Goal: Communication & Community: Answer question/provide support

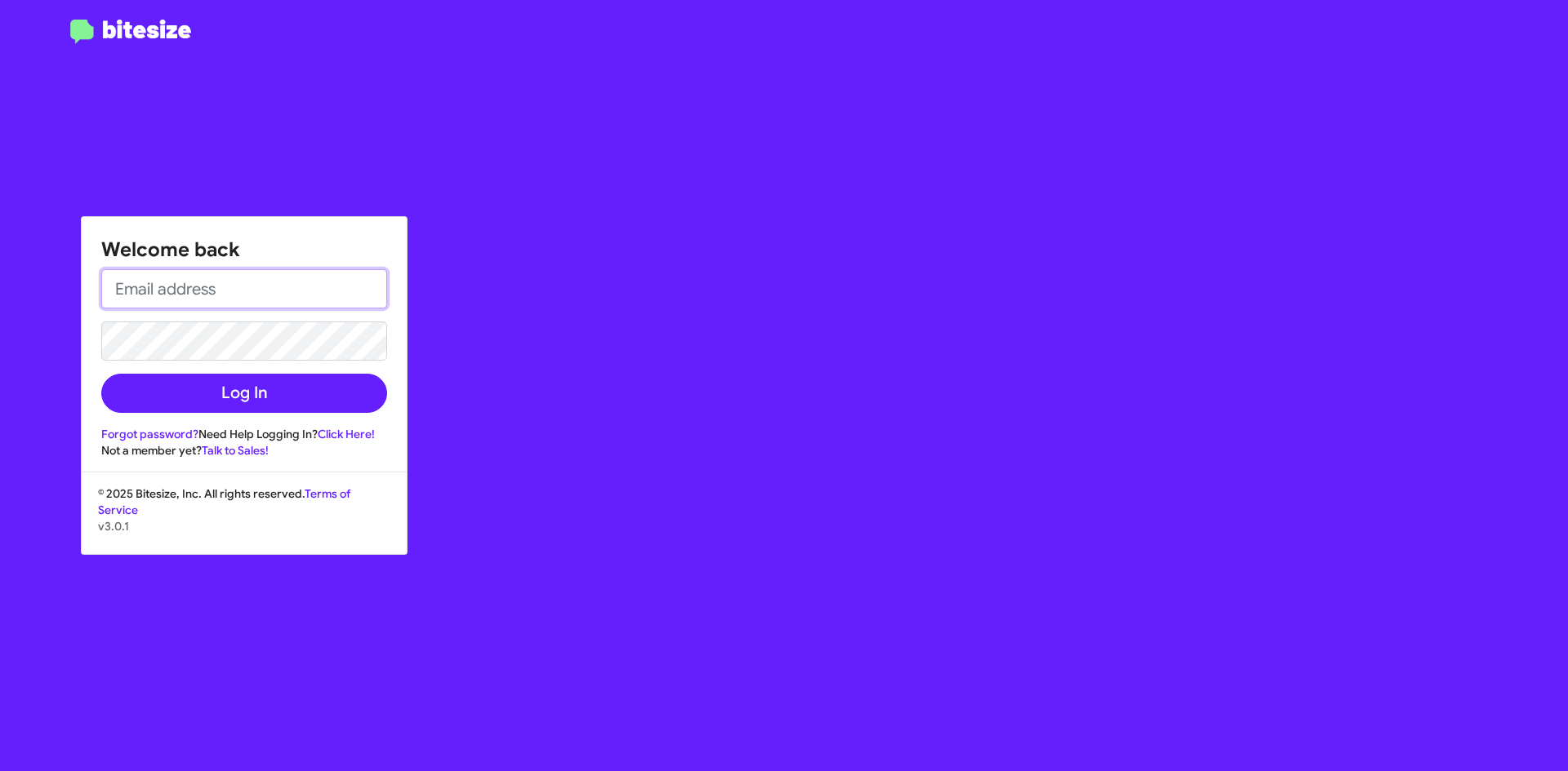
type input "[EMAIL_ADDRESS][DOMAIN_NAME]"
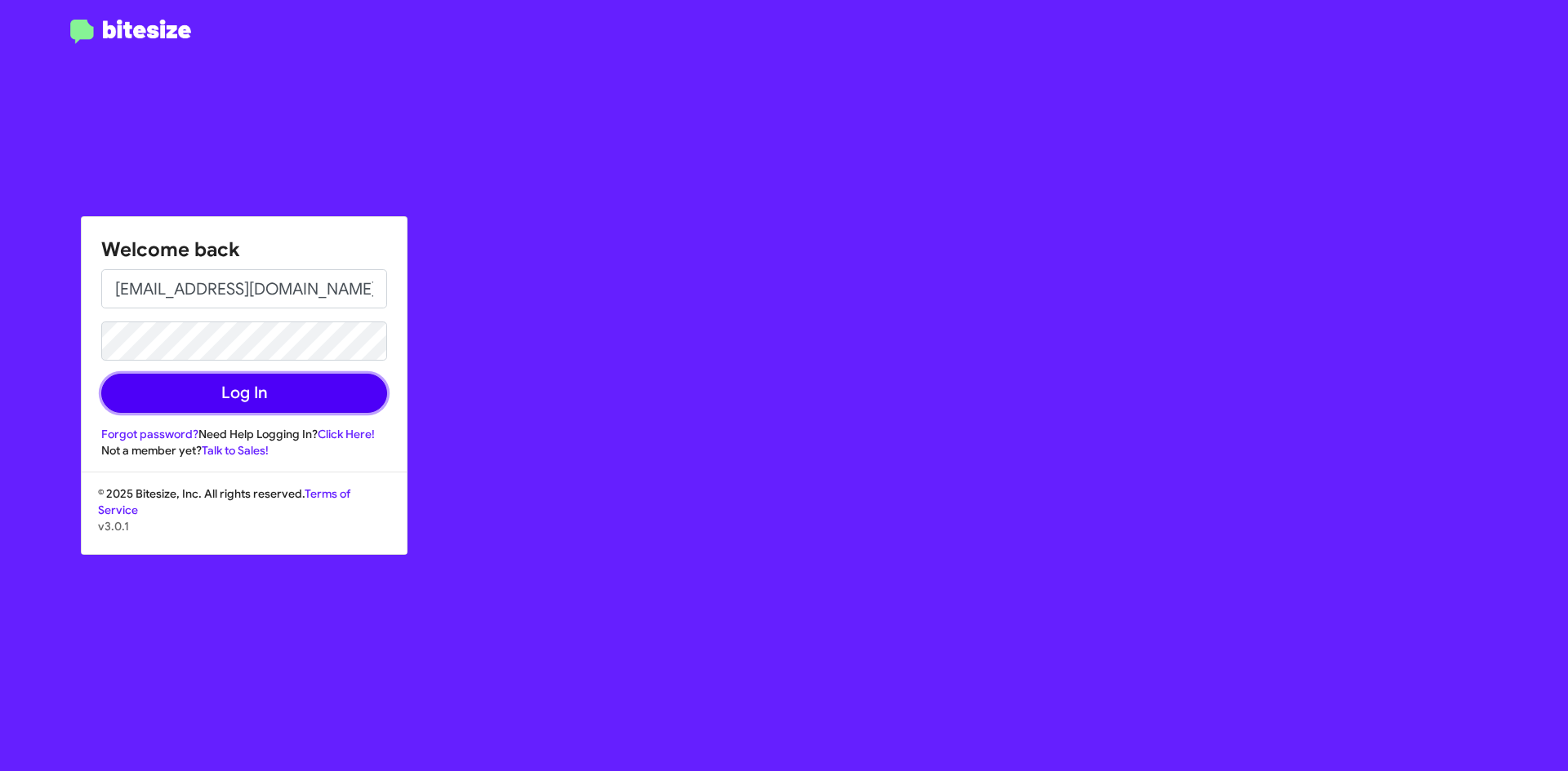
click at [233, 388] on button "Log In" at bounding box center [244, 393] width 286 height 39
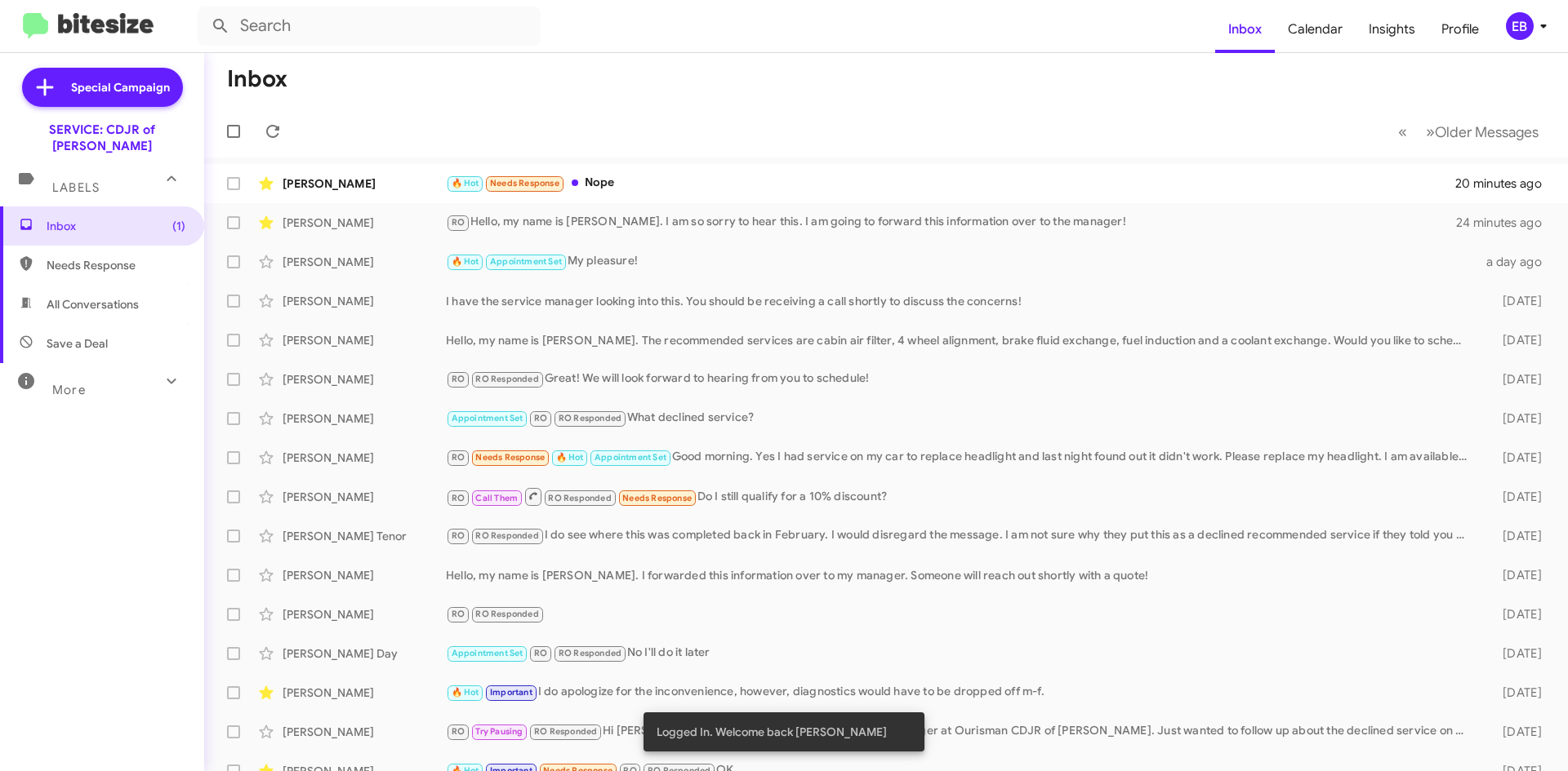
click at [640, 190] on div "🔥 Hot Needs Response Nope" at bounding box center [951, 183] width 1011 height 19
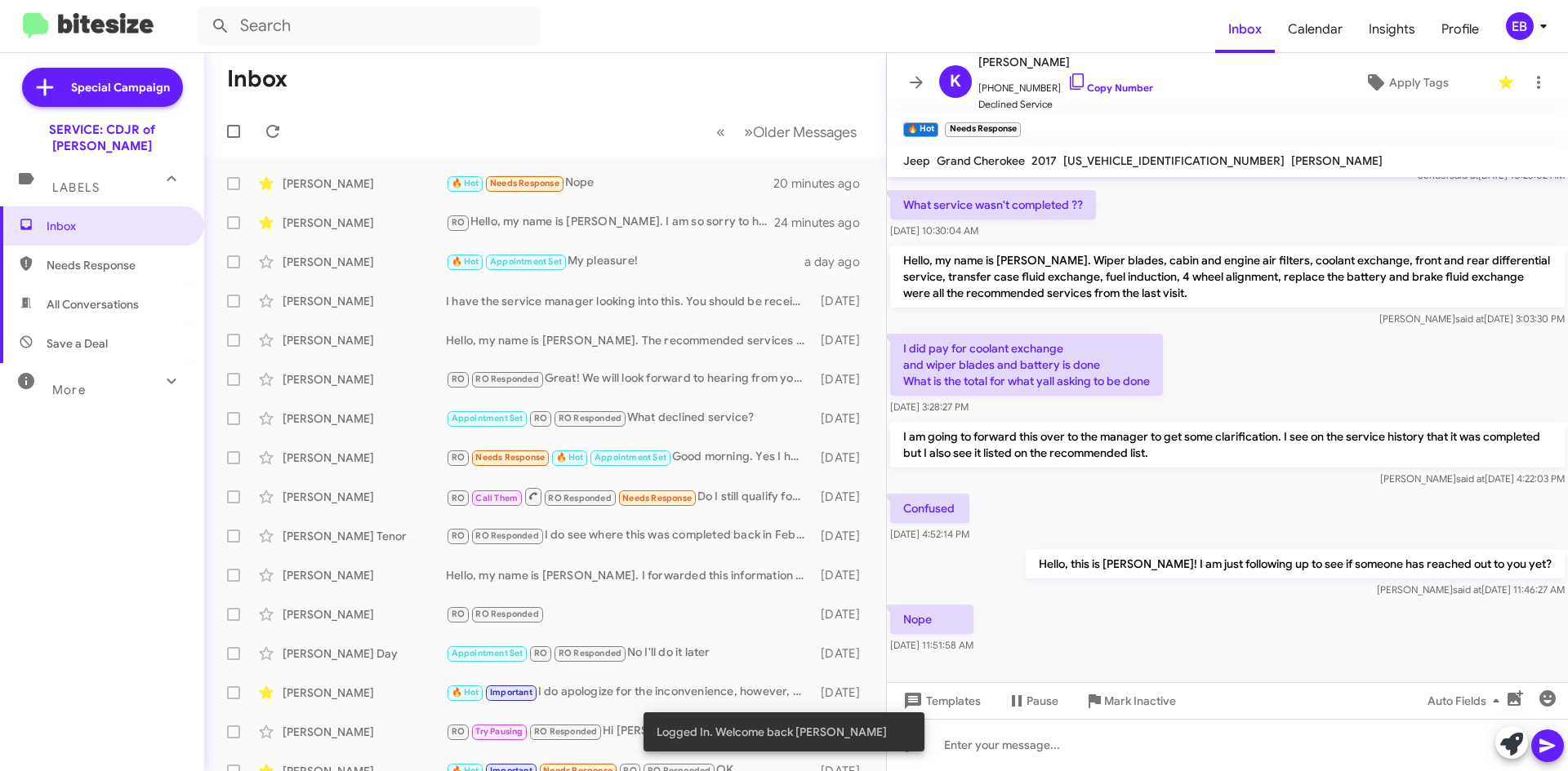
scroll to position [151, 0]
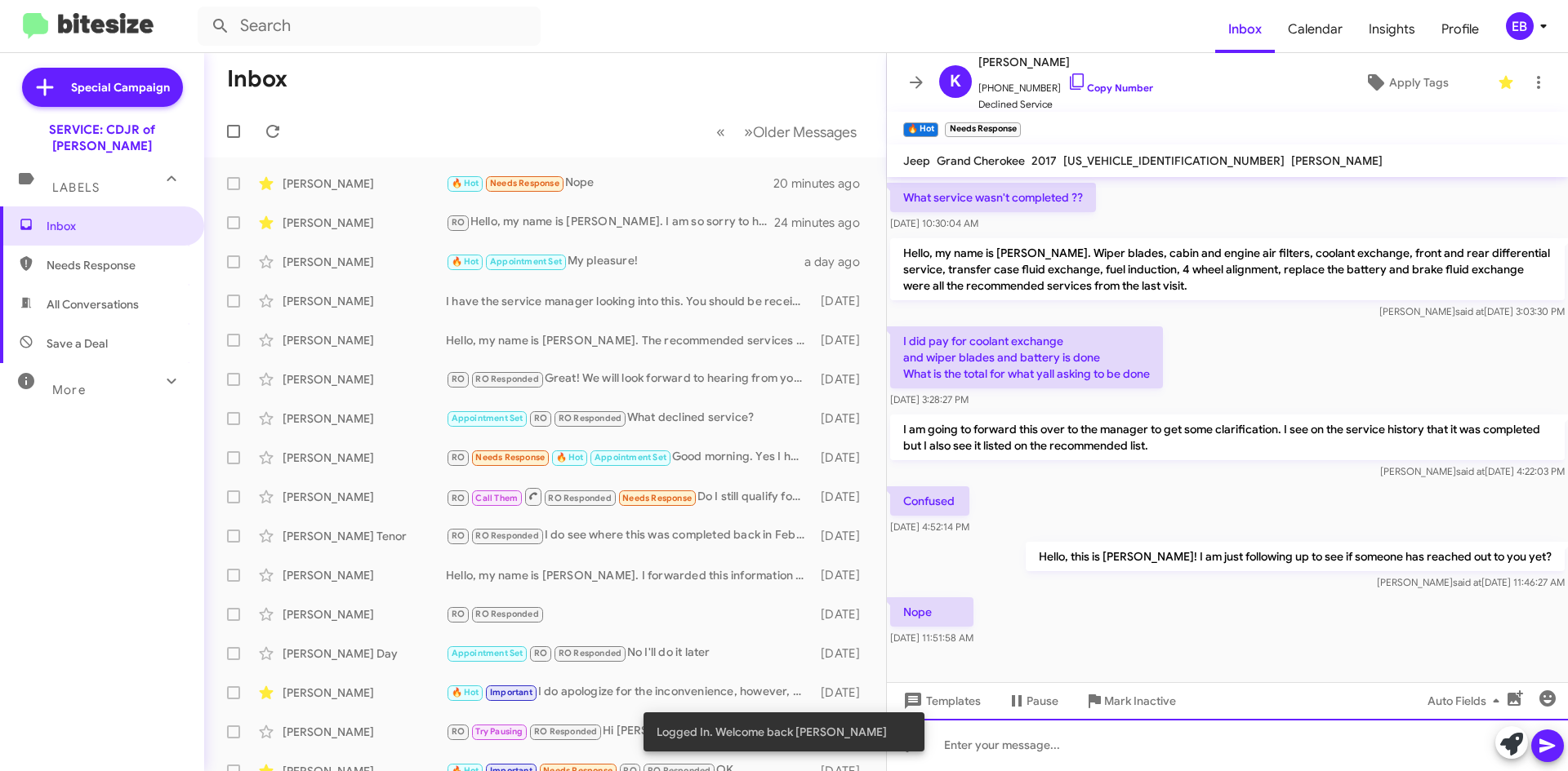
click at [1034, 744] on div at bounding box center [1227, 745] width 681 height 52
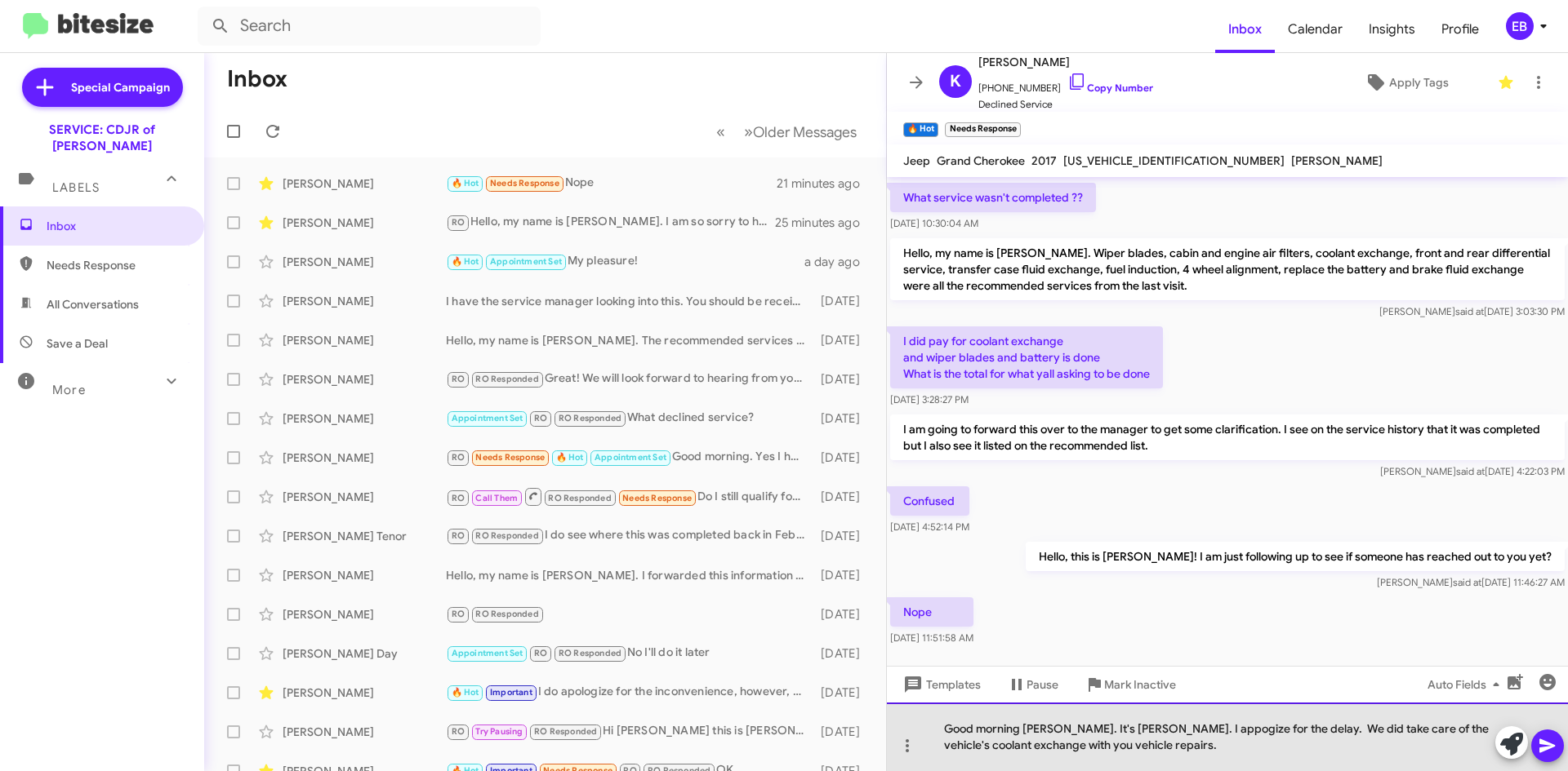
click at [1285, 729] on div "Good morning Mrs. Harris. It's Erin. I appogize for the delay. We did take care…" at bounding box center [1227, 737] width 681 height 69
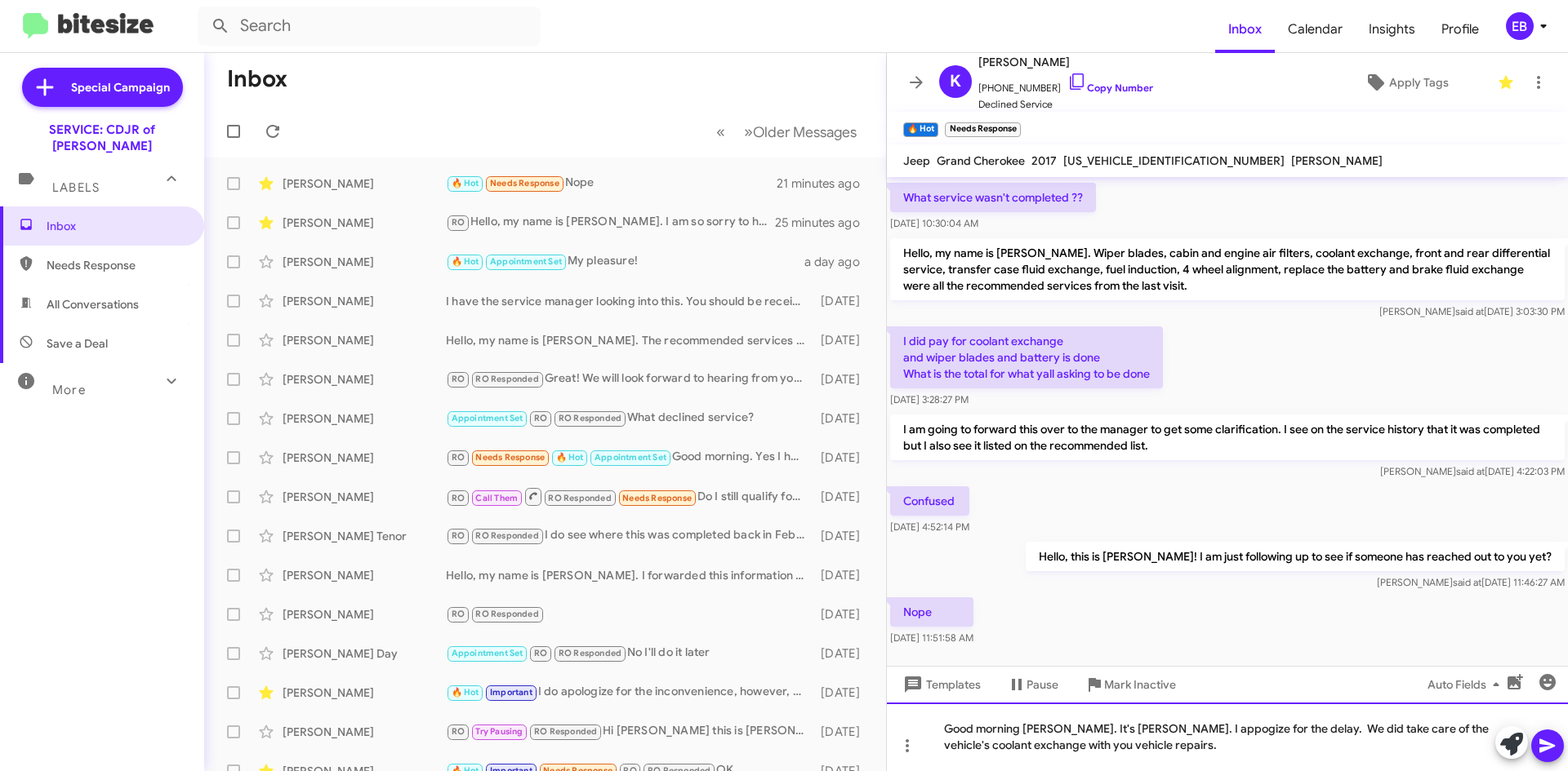
click at [1306, 730] on div "Good morning Mrs. Harris. It's Erin. I appogize for the delay. We did take care…" at bounding box center [1227, 737] width 681 height 69
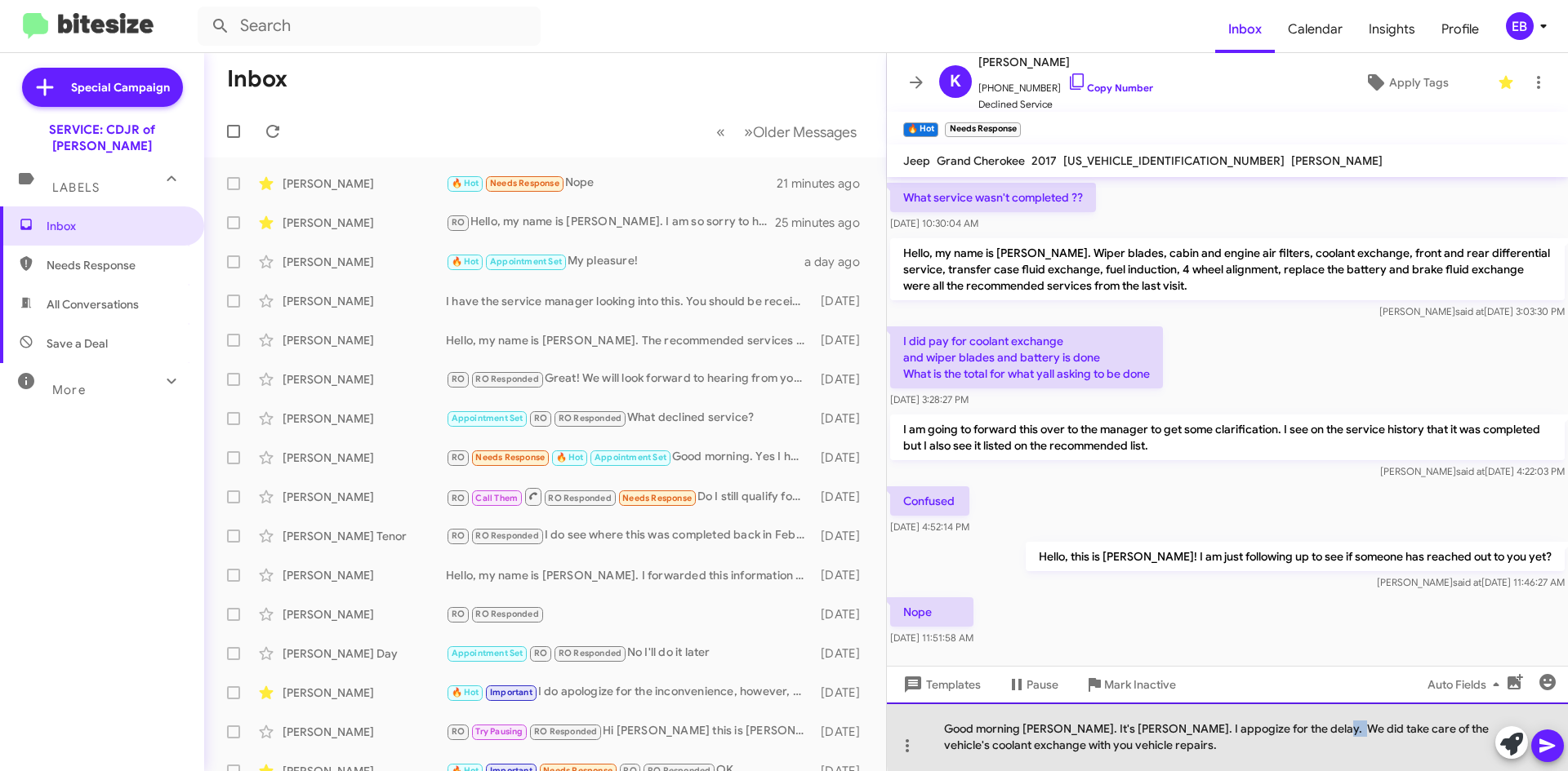
drag, startPoint x: 1323, startPoint y: 729, endPoint x: 1303, endPoint y: 731, distance: 20.1
click at [1302, 731] on div "Good morning Mrs. Harris. It's Erin. I appogize for the delay. We did take care…" at bounding box center [1227, 737] width 681 height 69
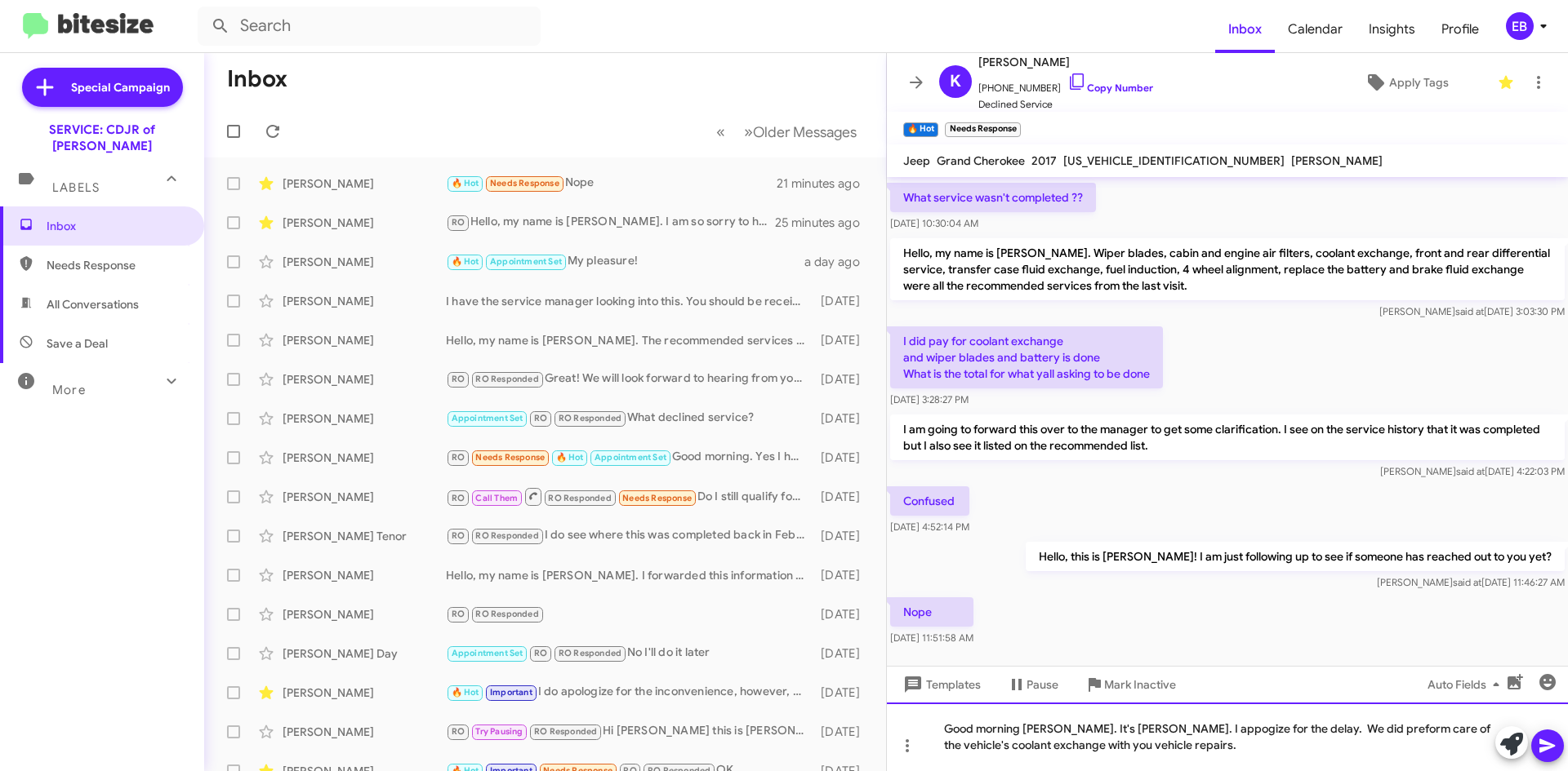
click at [1197, 748] on div "Good morning [PERSON_NAME]. It's [PERSON_NAME]. I appogize for the delay. We di…" at bounding box center [1227, 737] width 681 height 69
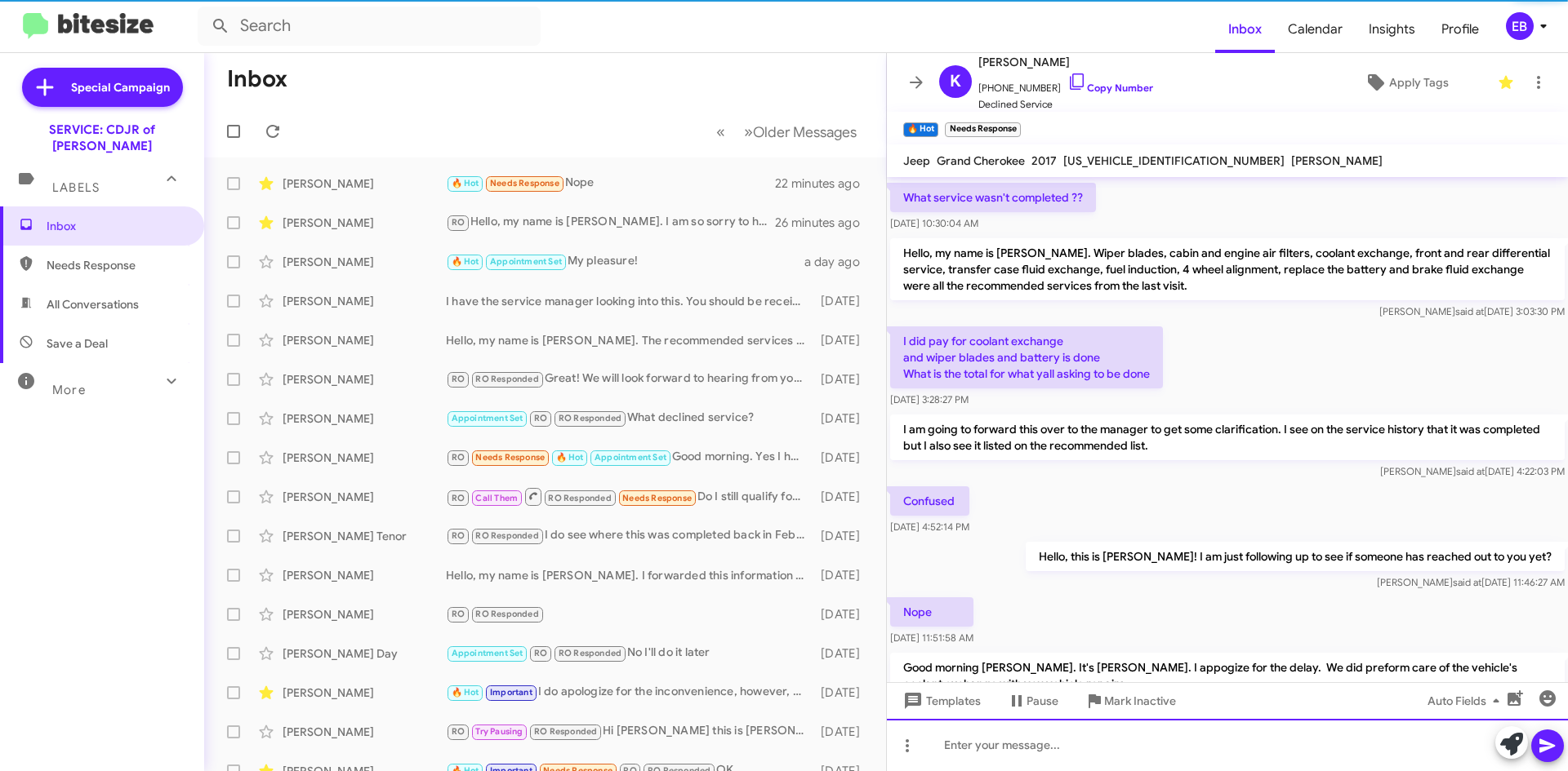
scroll to position [0, 0]
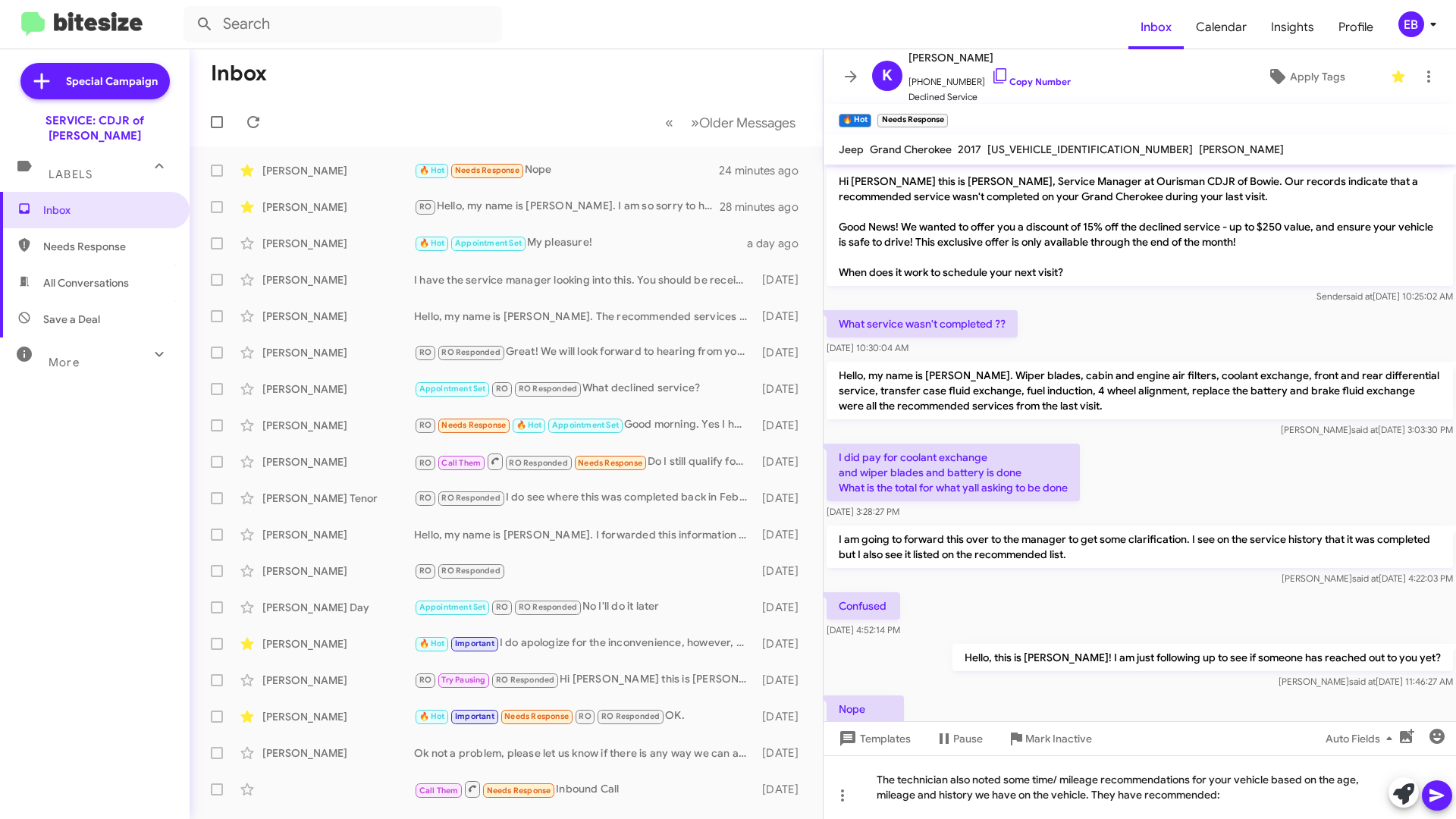
drag, startPoint x: 525, startPoint y: 5, endPoint x: 526, endPoint y: 37, distance: 32.0
click at [526, 37] on mat-toolbar "Inbox Calendar Insights Profile EB" at bounding box center [728, 24] width 1456 height 48
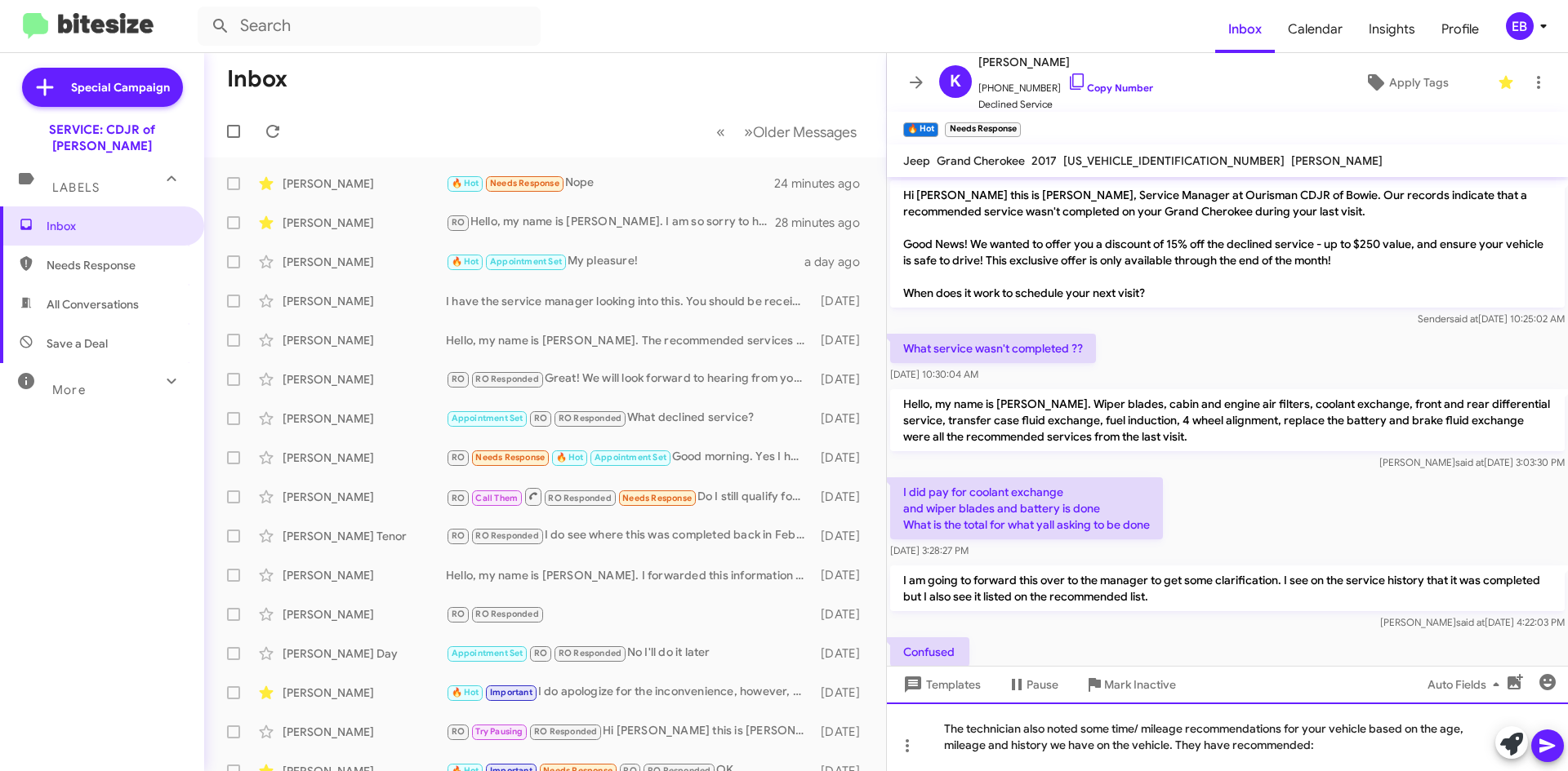
click at [1336, 742] on div "The technician also noted some time/ mileage recommendations for your vehicle b…" at bounding box center [1227, 737] width 681 height 69
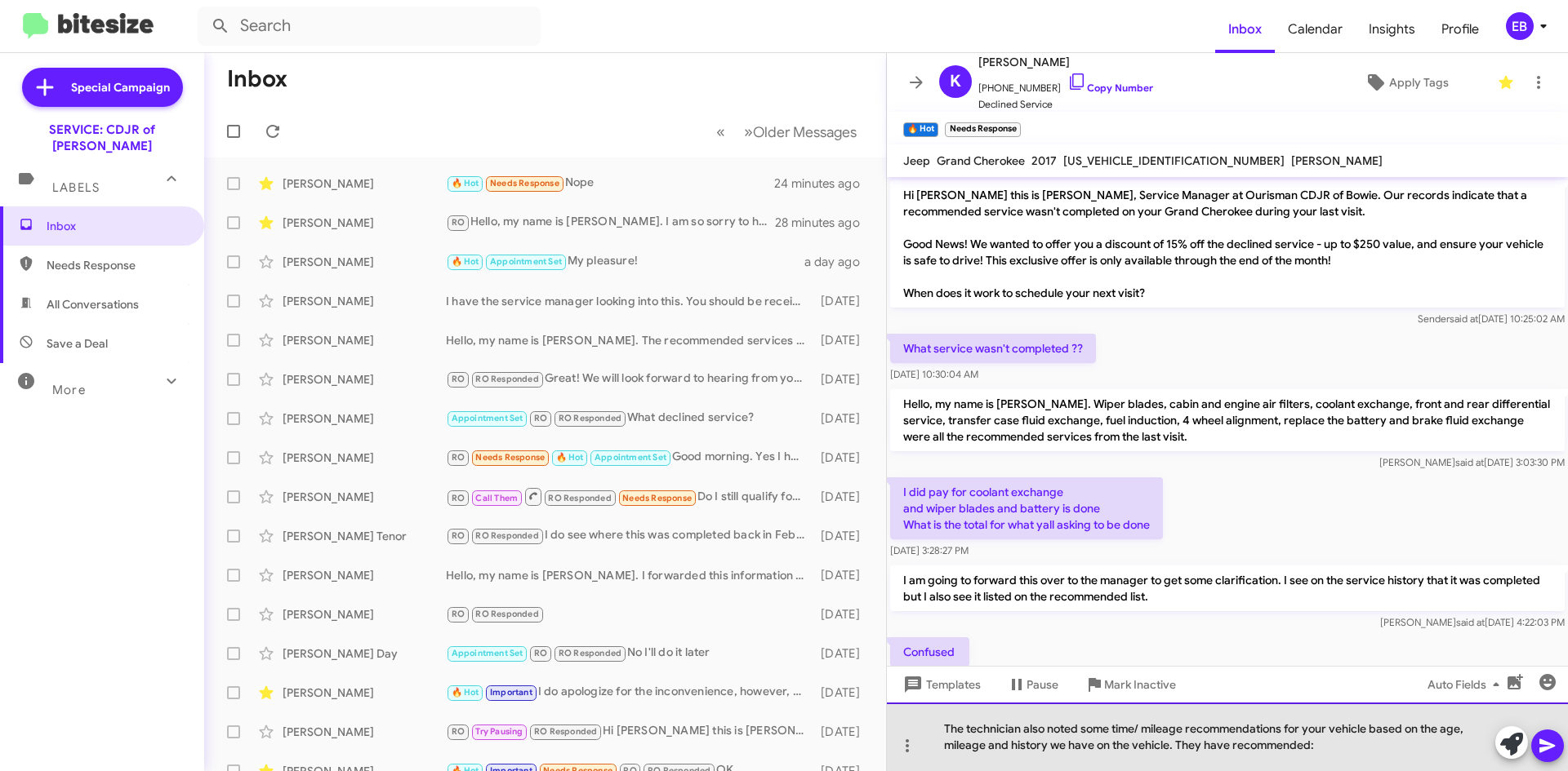
click at [1331, 746] on div "The technician also noted some time/ mileage recommendations for your vehicle b…" at bounding box center [1227, 737] width 681 height 69
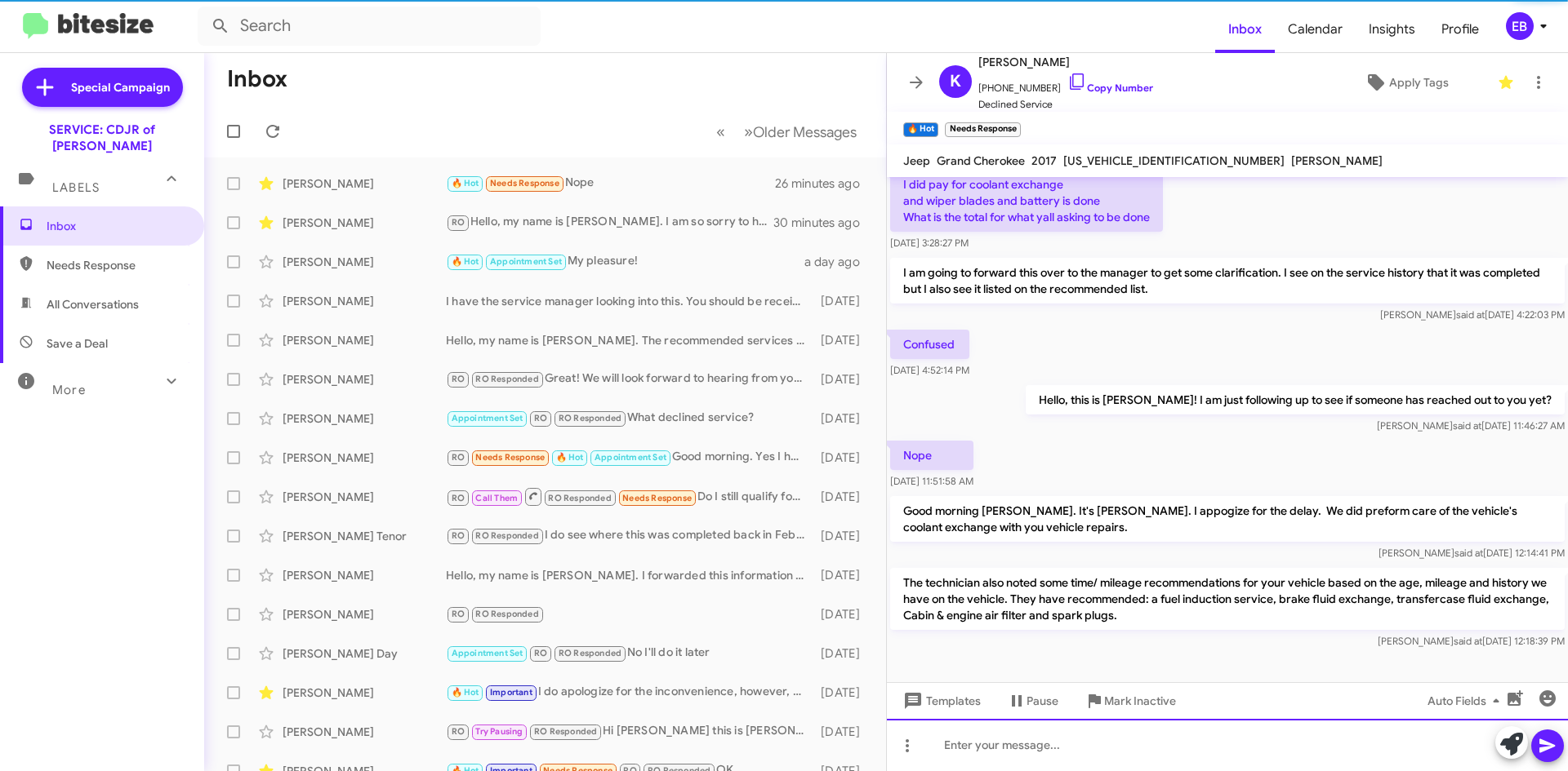
scroll to position [319, 0]
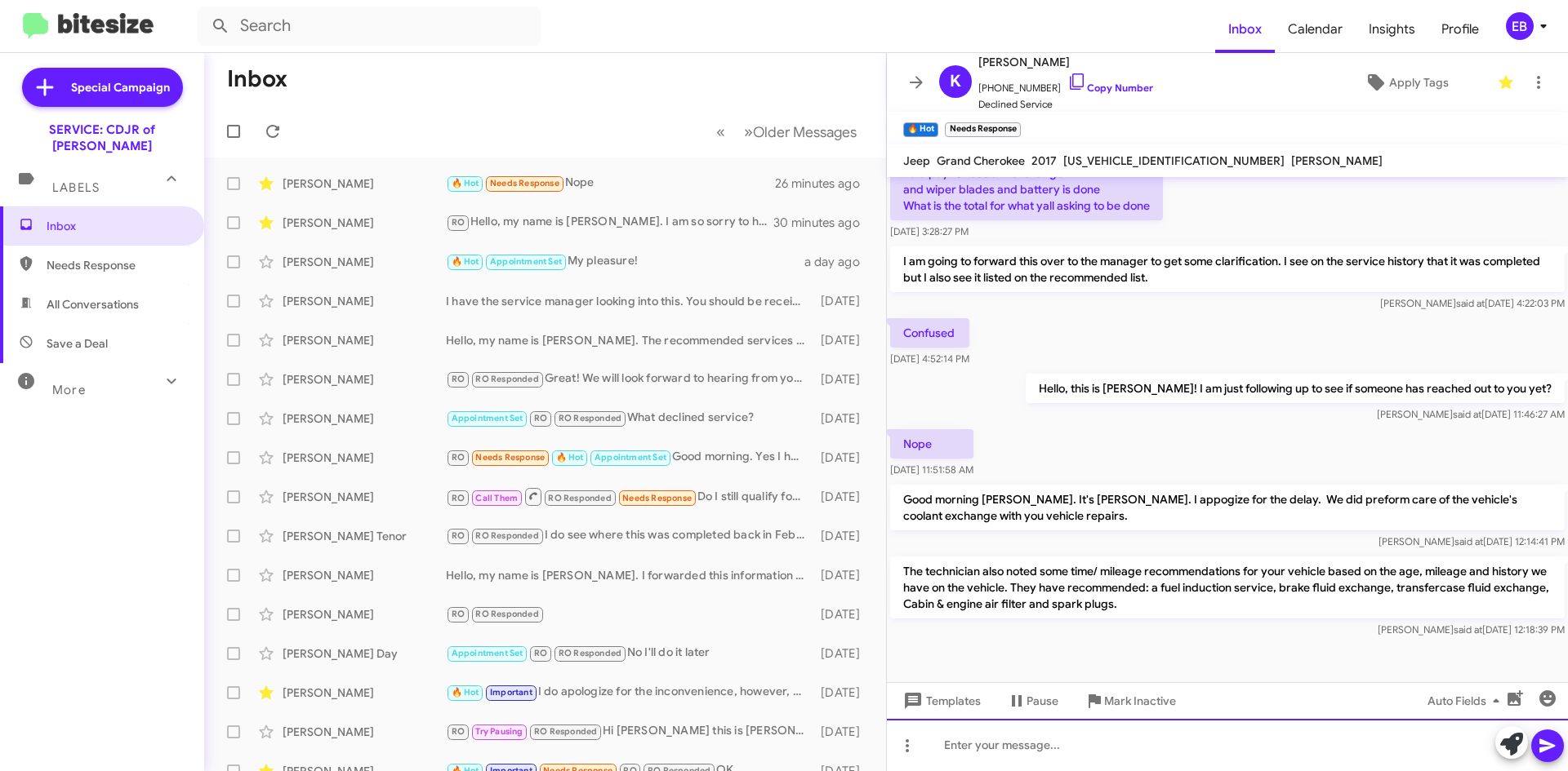
click at [1058, 738] on div at bounding box center [1227, 745] width 681 height 52
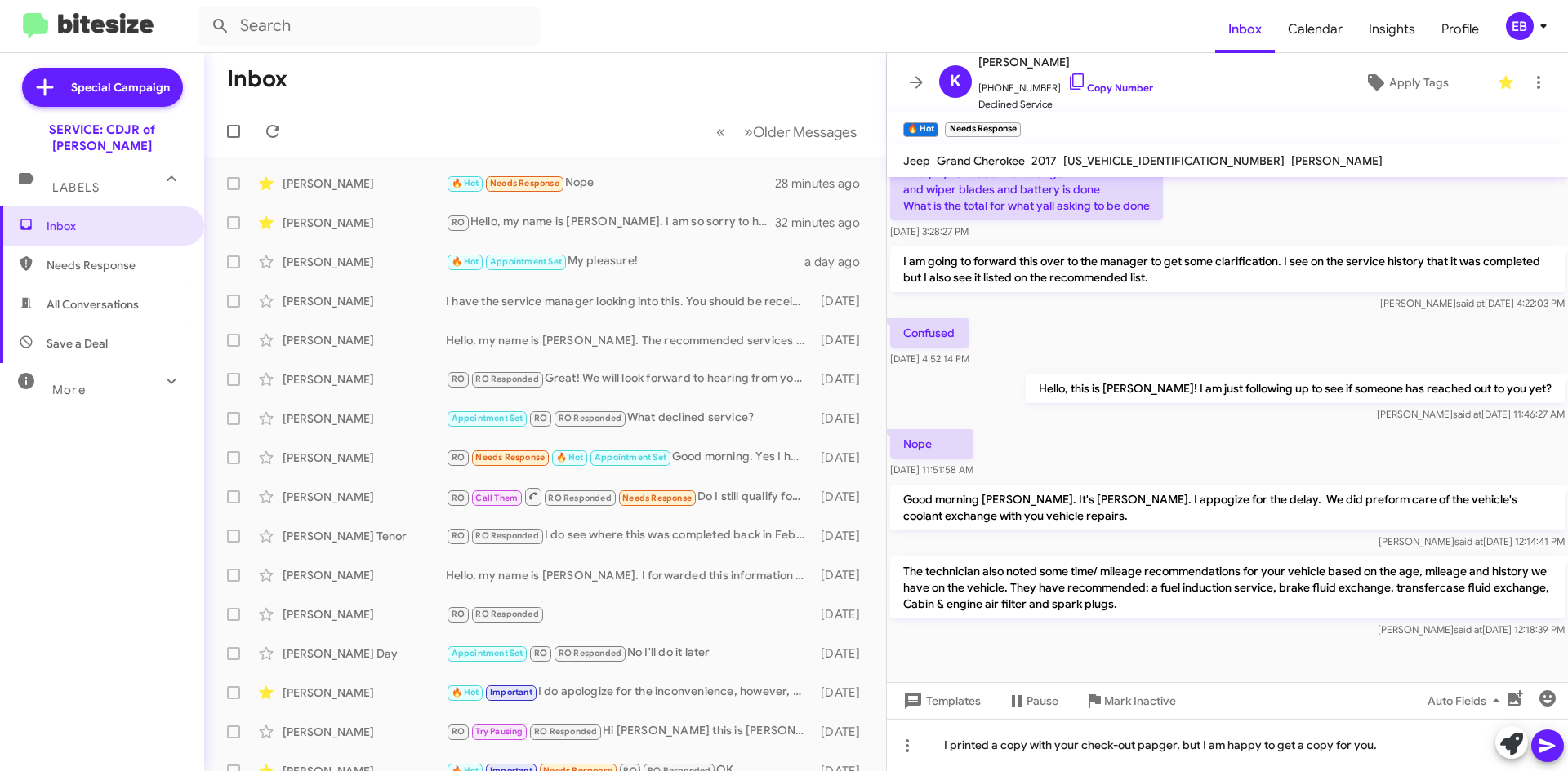
click at [1541, 749] on icon at bounding box center [1547, 746] width 16 height 14
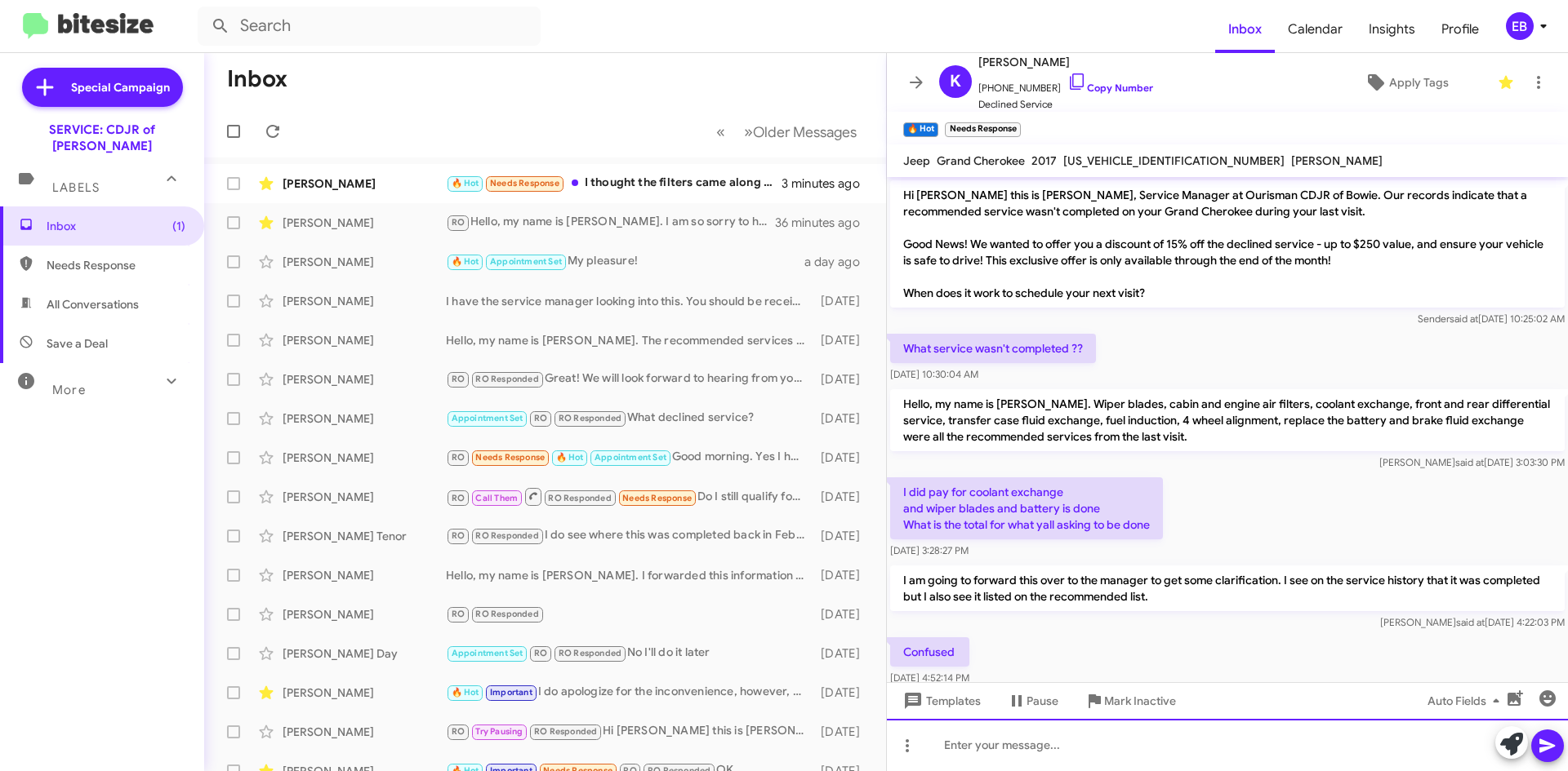
scroll to position [438, 0]
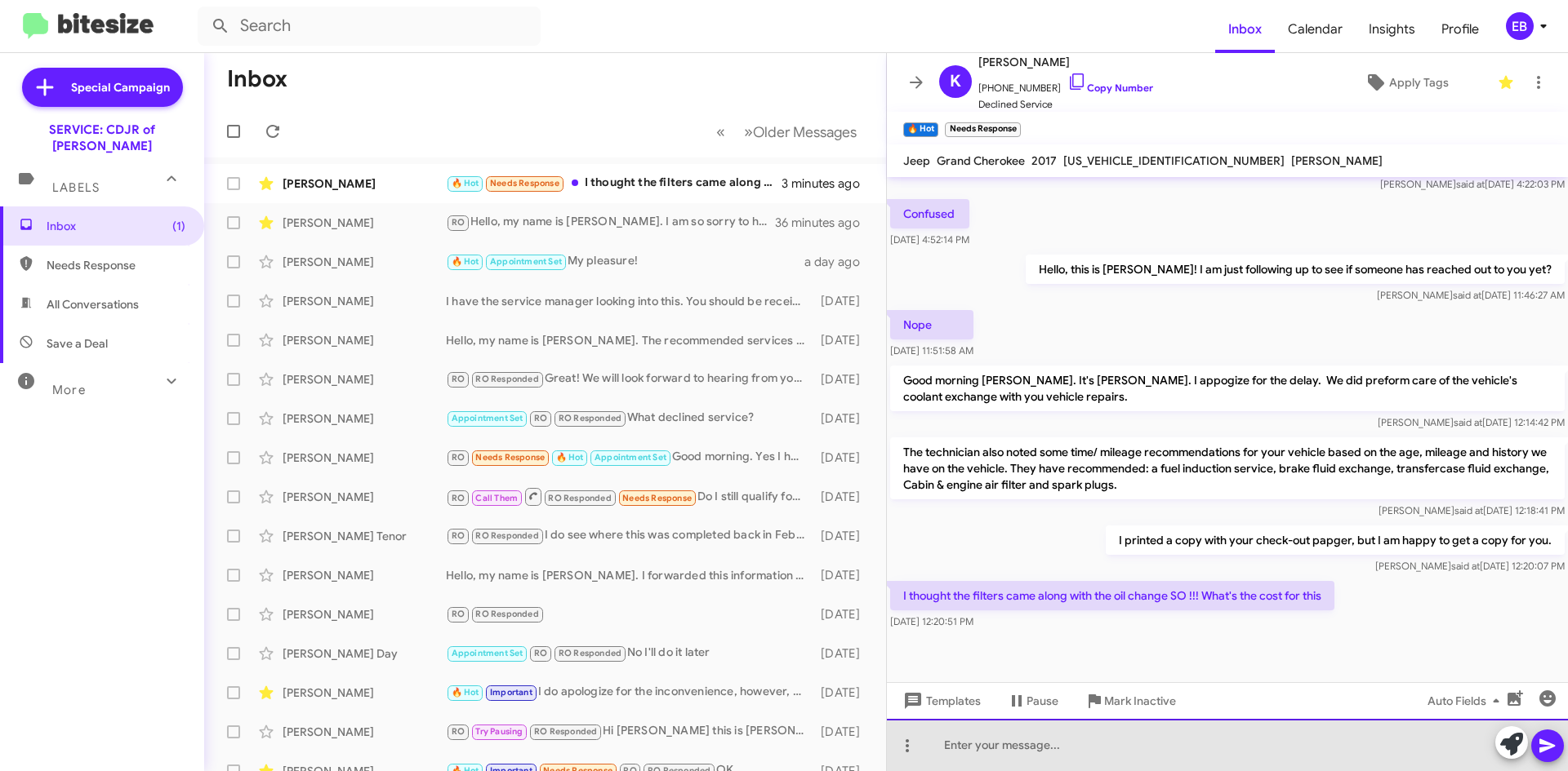
click at [1111, 732] on div at bounding box center [1227, 745] width 681 height 52
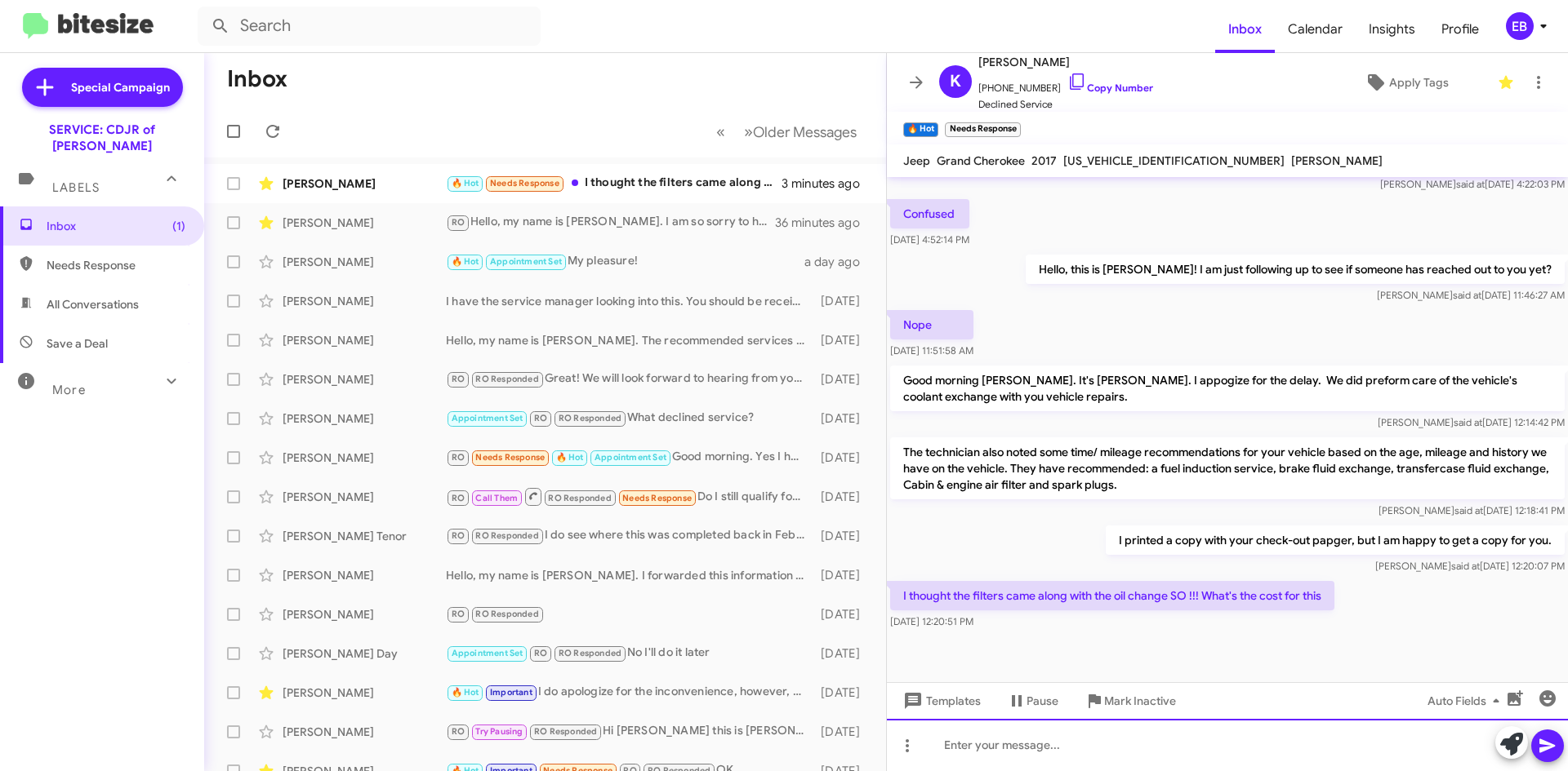
click at [1109, 738] on div at bounding box center [1227, 745] width 681 height 52
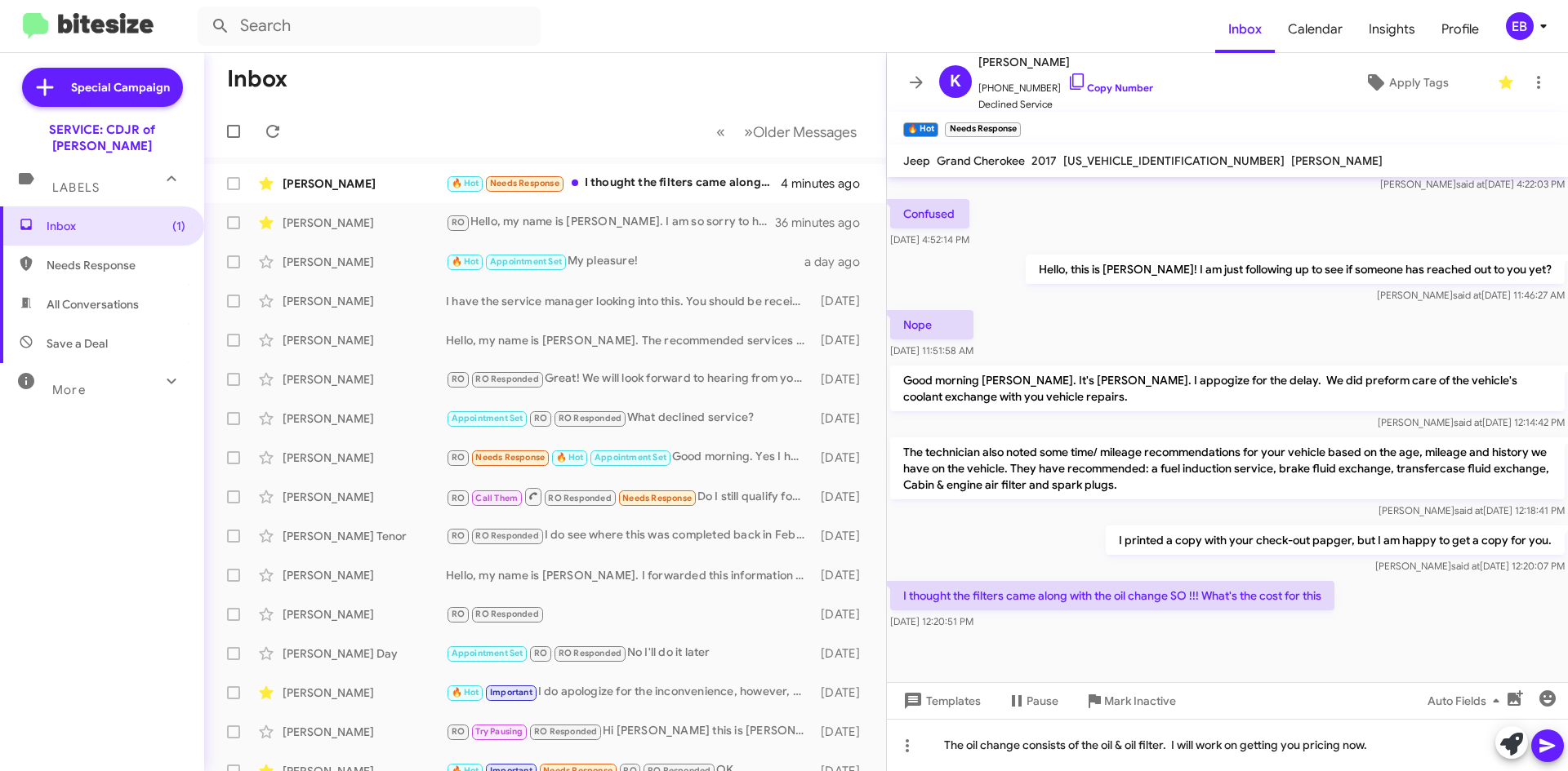
click at [1547, 741] on icon at bounding box center [1547, 745] width 20 height 20
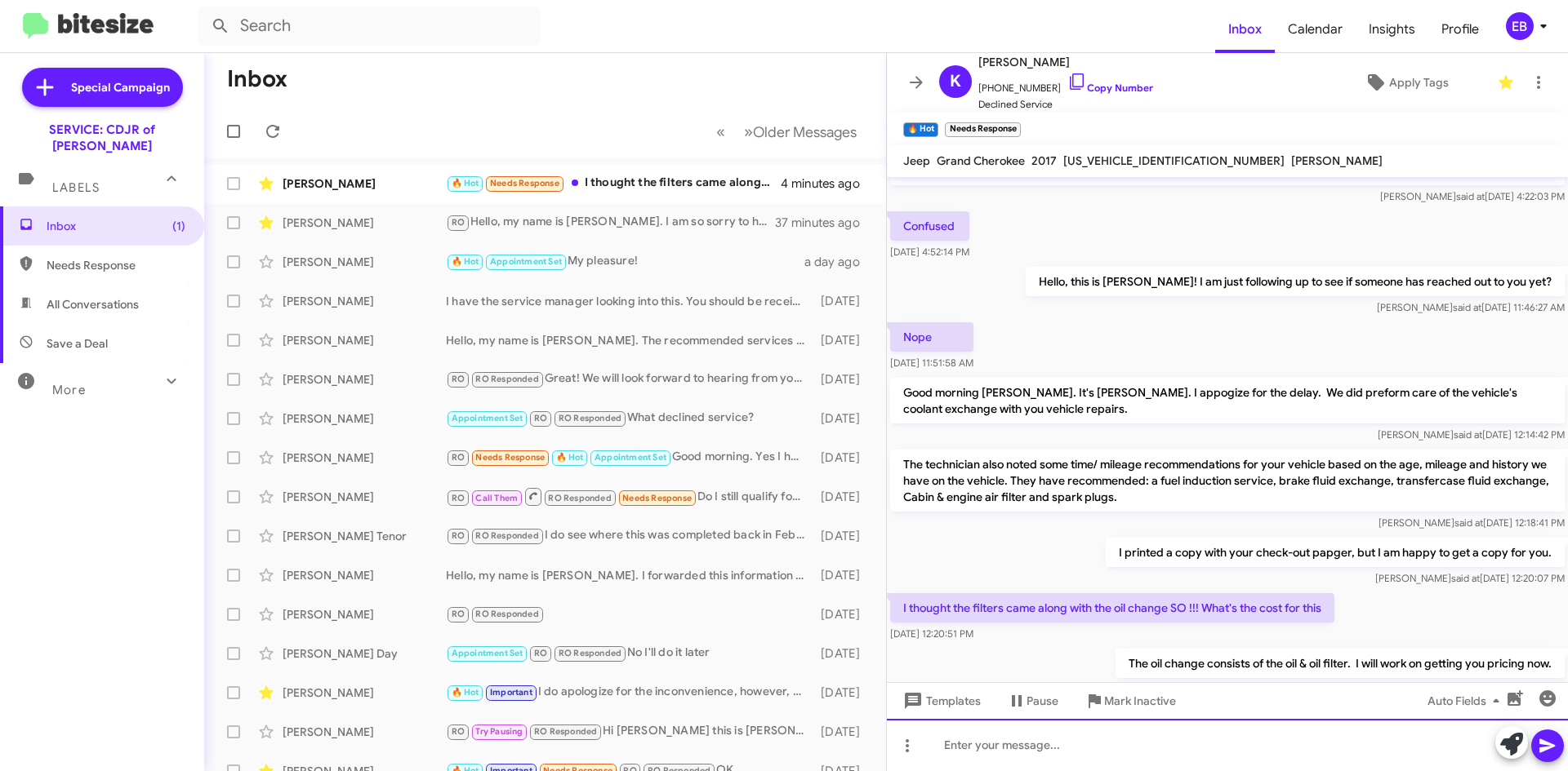
scroll to position [498, 0]
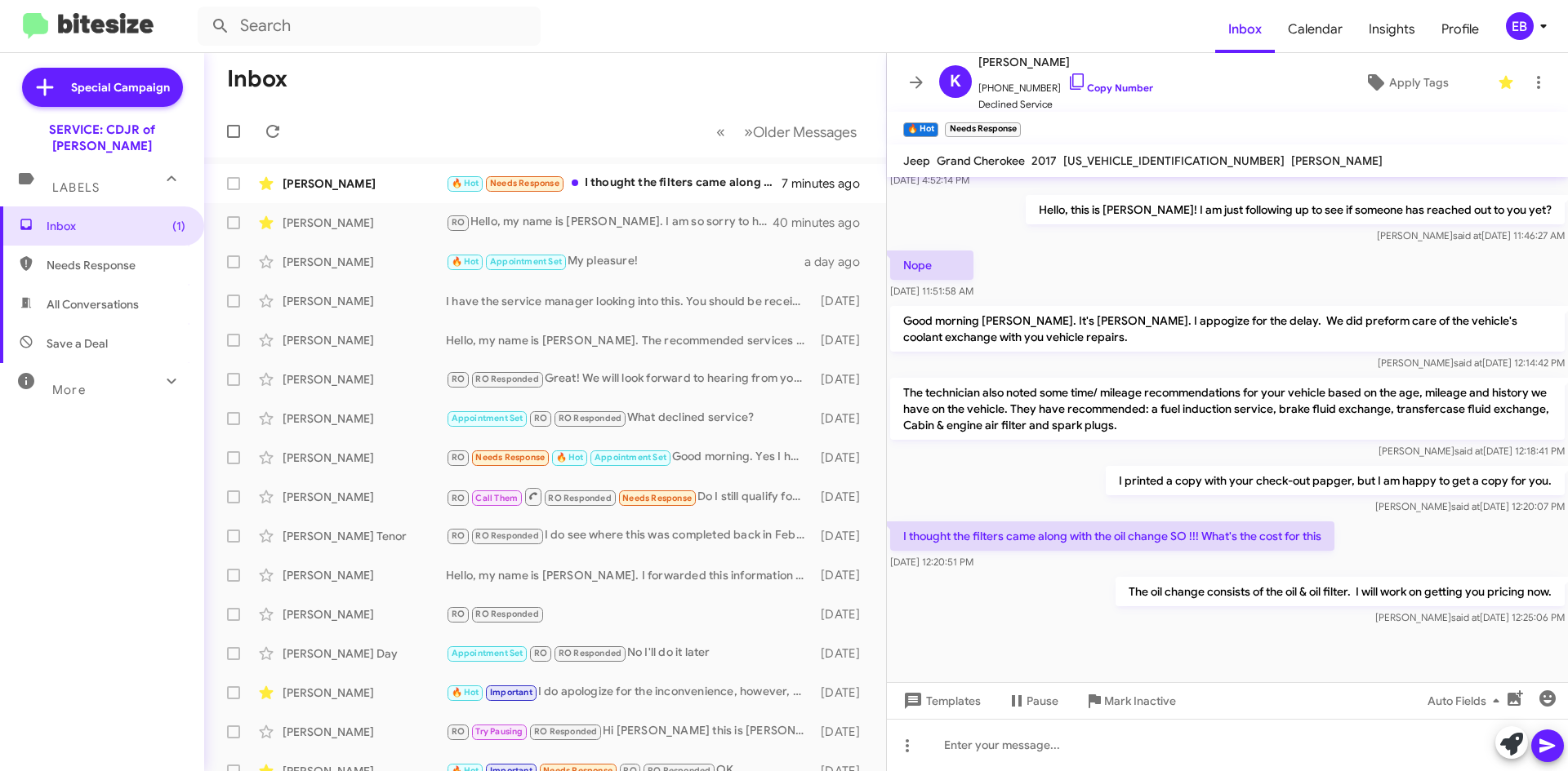
click at [644, 201] on span "Krystal Harris 🔥 Hot Needs Response I thought the filters came along with the o…" at bounding box center [544, 183] width 682 height 39
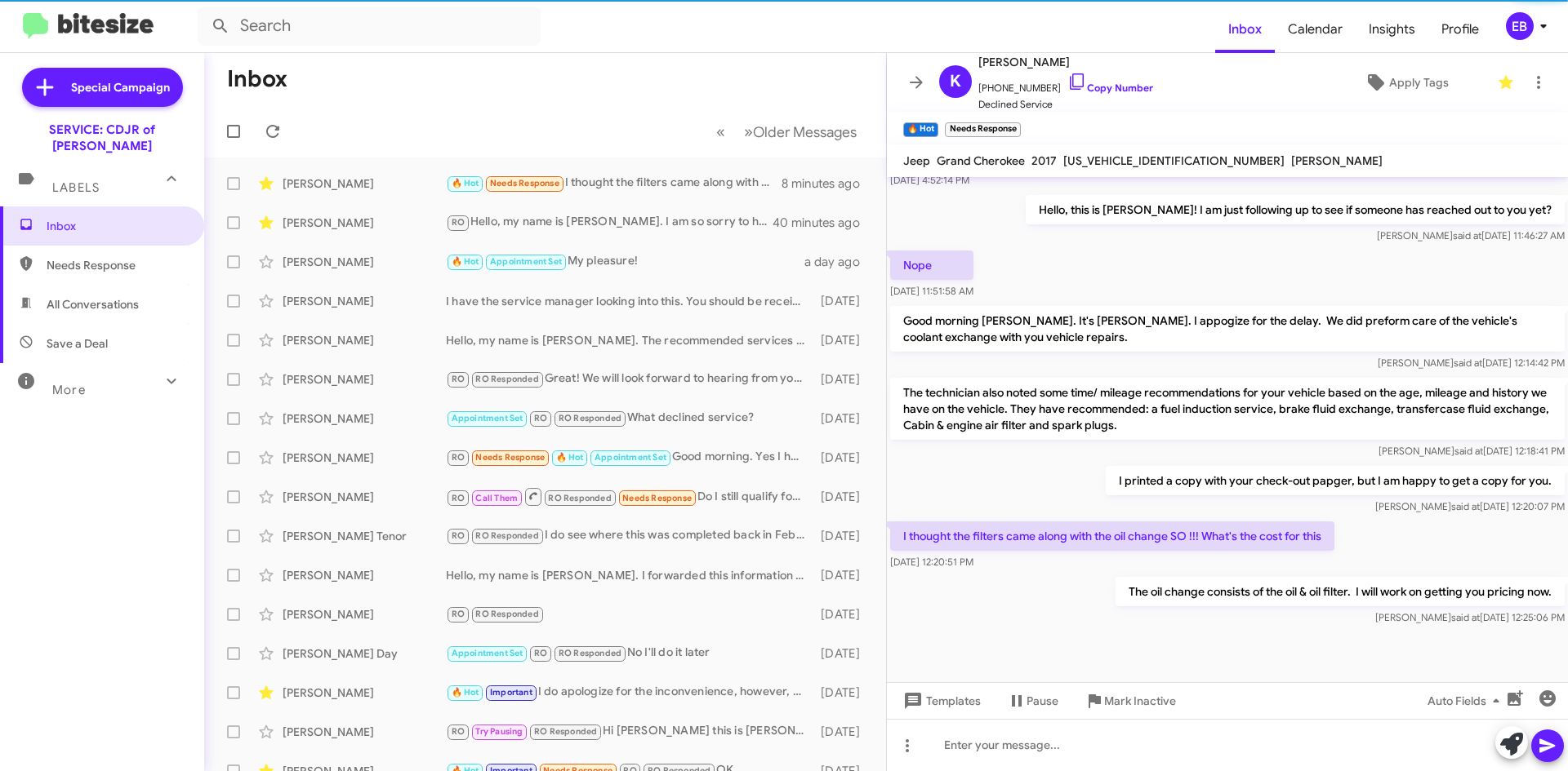
click at [616, 198] on div "Krystal Harris 🔥 Hot Needs Response I thought the filters came along with the o…" at bounding box center [544, 183] width 656 height 33
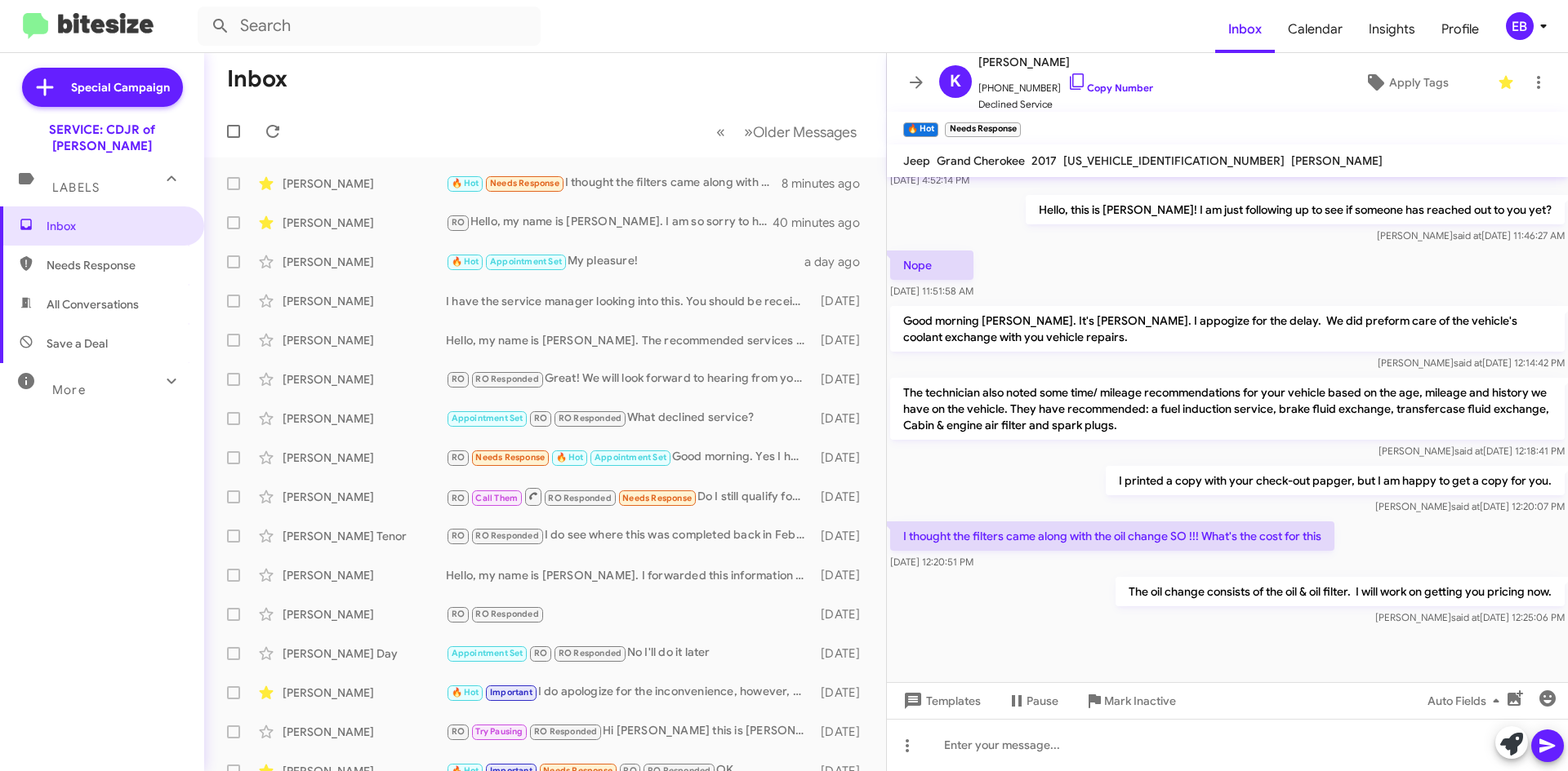
click at [1077, 716] on div "Templates Pause Mark Inactive Auto Fields" at bounding box center [1227, 700] width 681 height 36
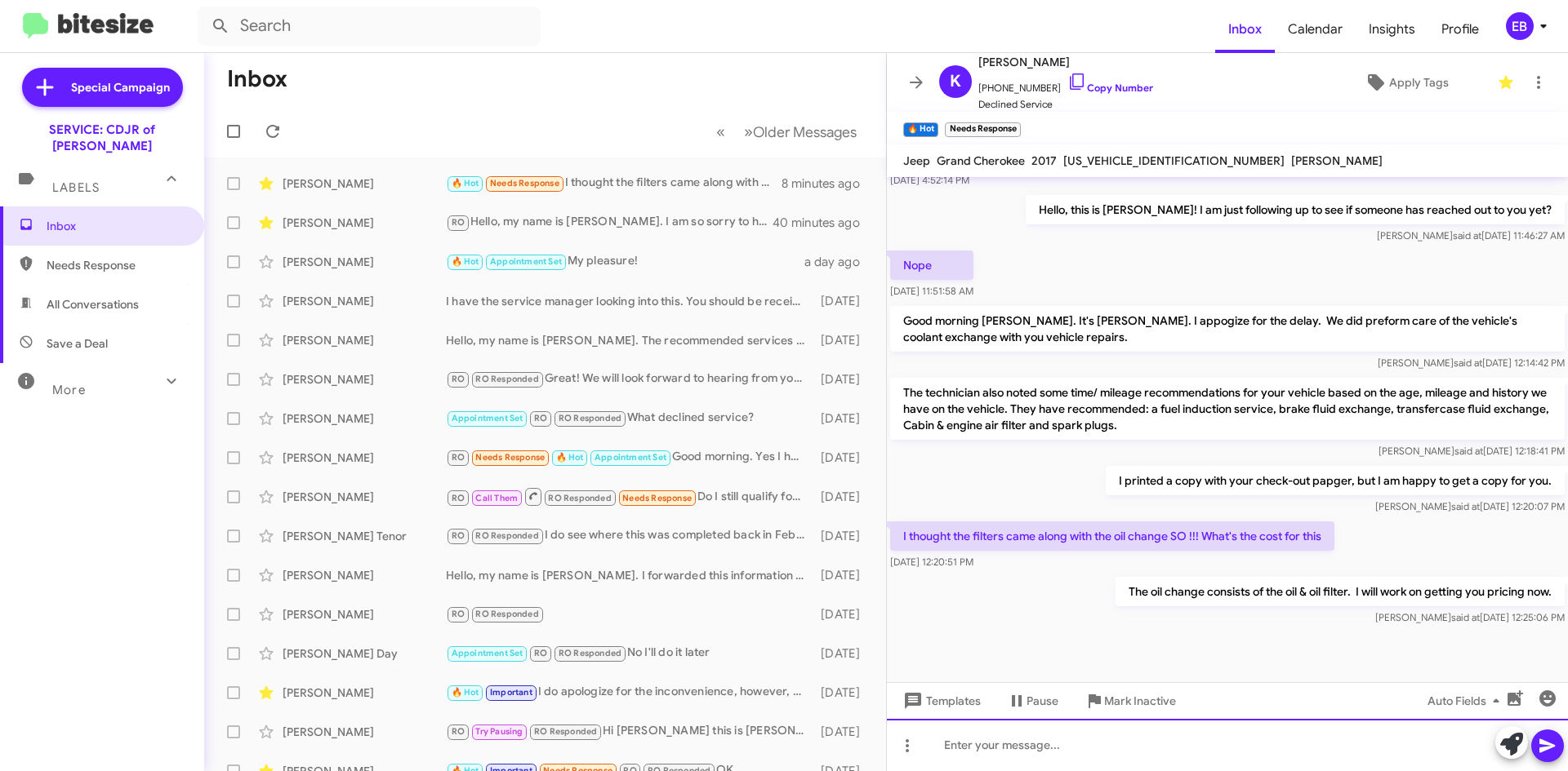
click at [1101, 746] on div at bounding box center [1227, 745] width 681 height 52
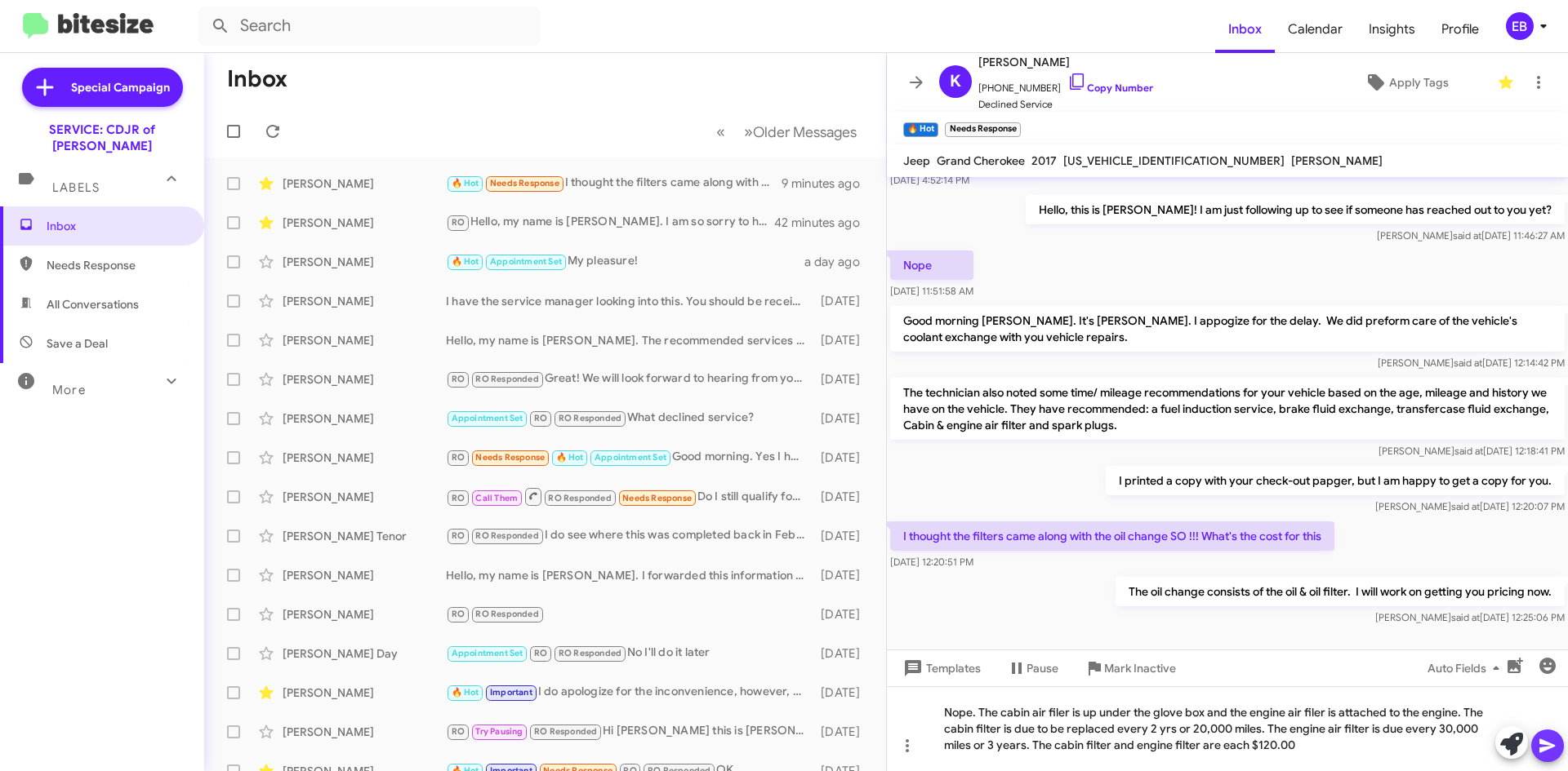
drag, startPoint x: 1144, startPoint y: 809, endPoint x: 1550, endPoint y: 738, distance: 412.2
click at [1550, 738] on icon at bounding box center [1547, 745] width 20 height 20
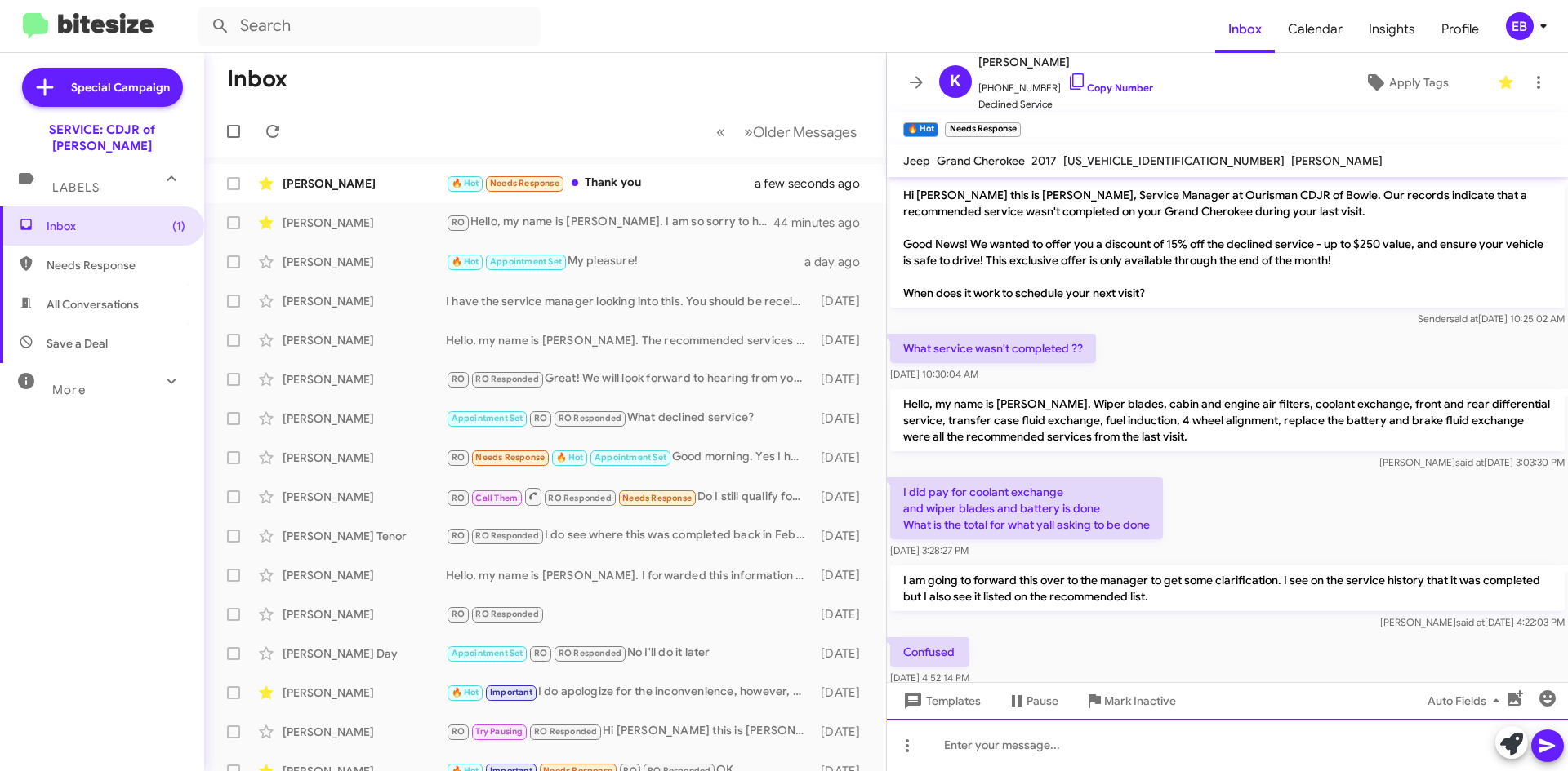
scroll to position [0, 0]
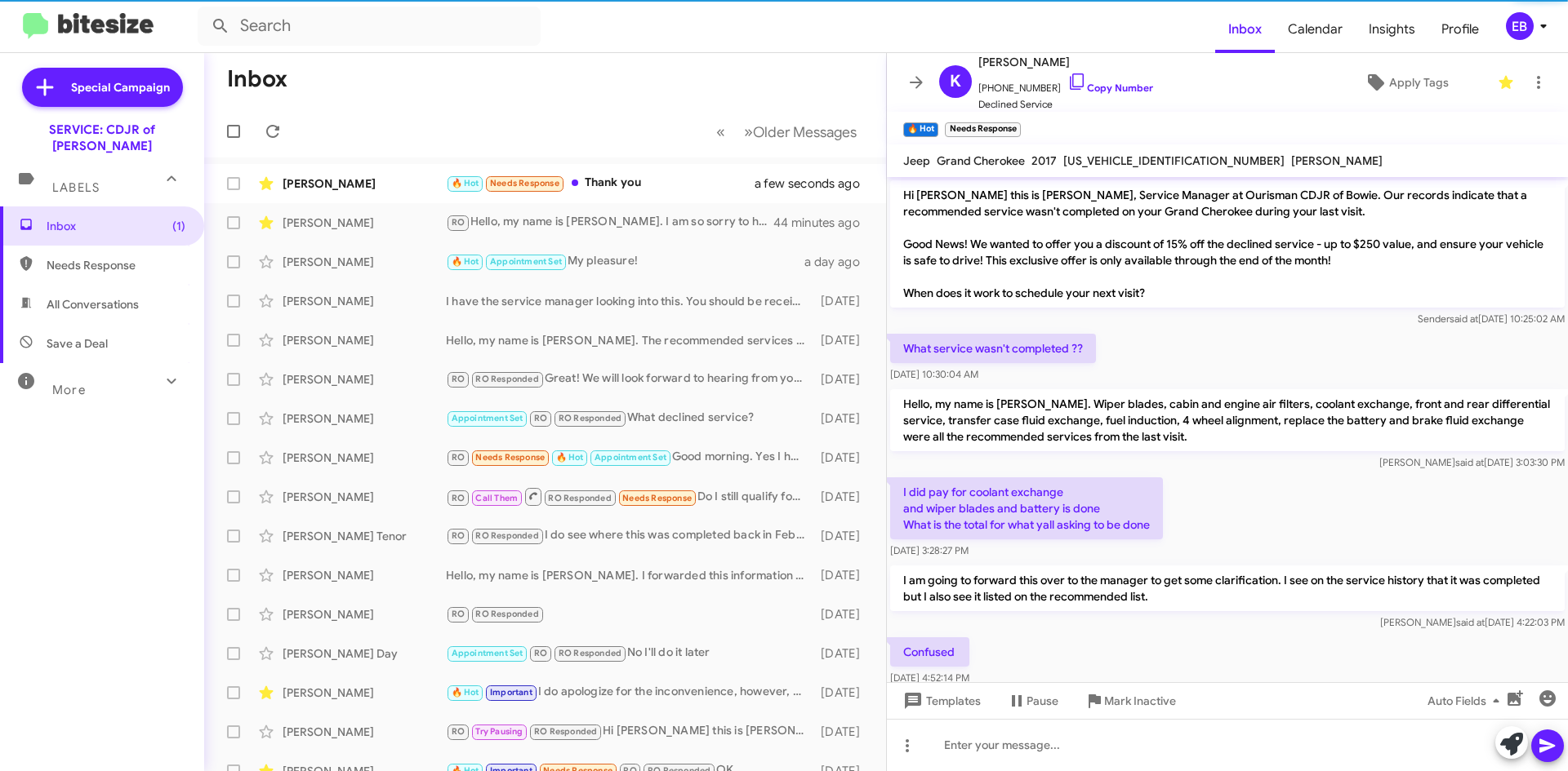
scroll to position [802, 0]
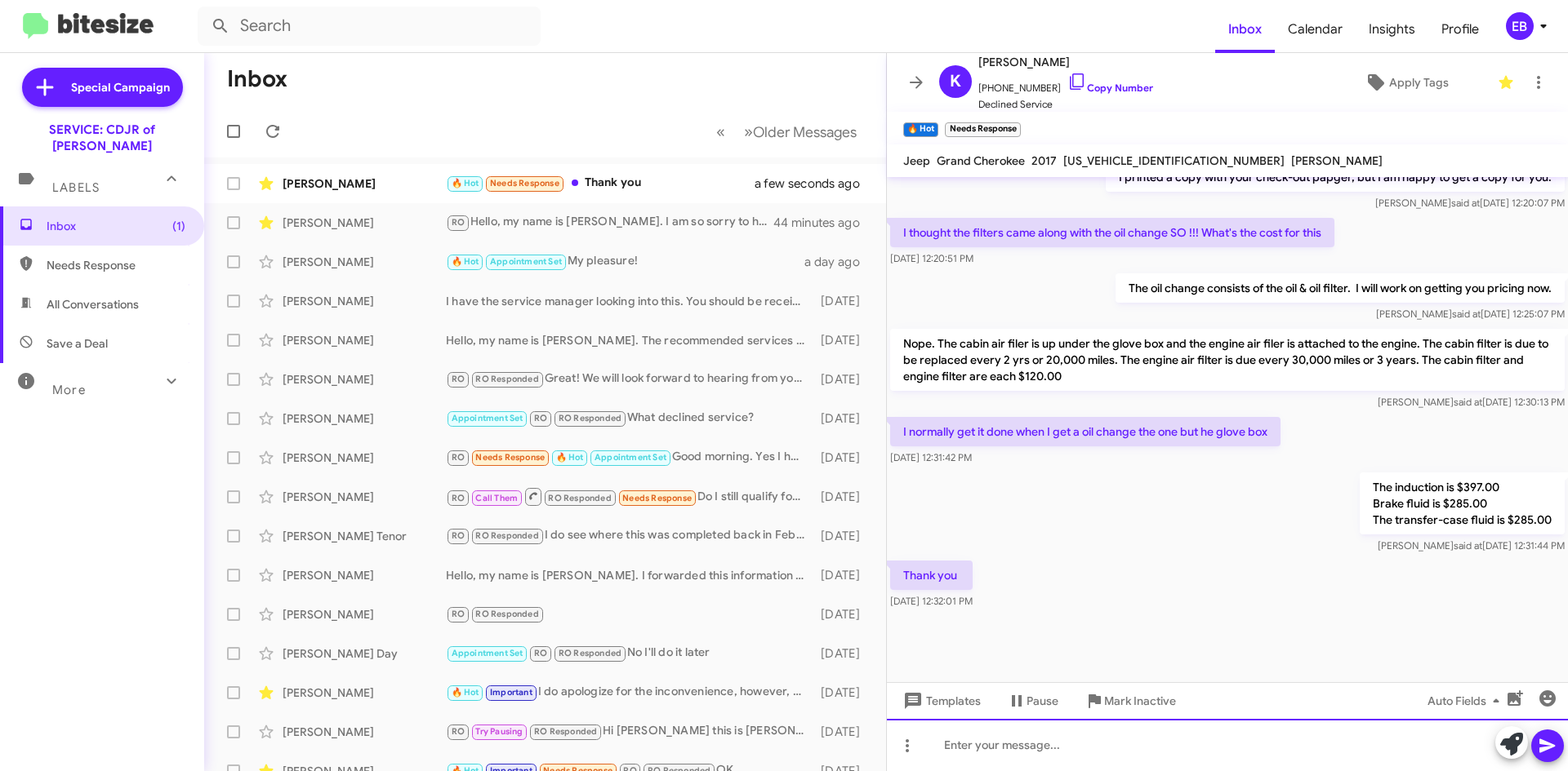
click at [1088, 755] on div at bounding box center [1227, 745] width 681 height 52
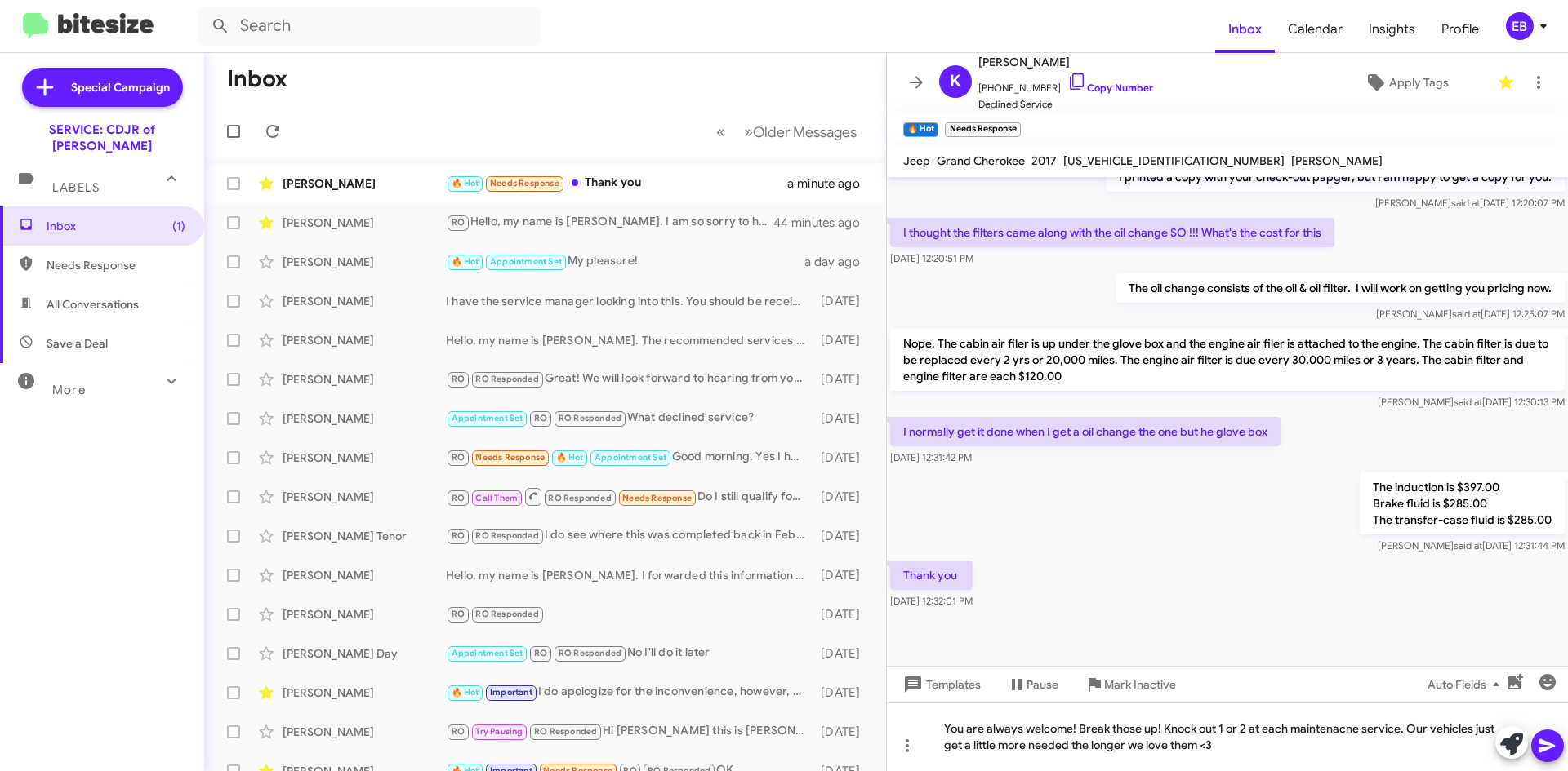
click at [1538, 746] on icon at bounding box center [1547, 745] width 20 height 20
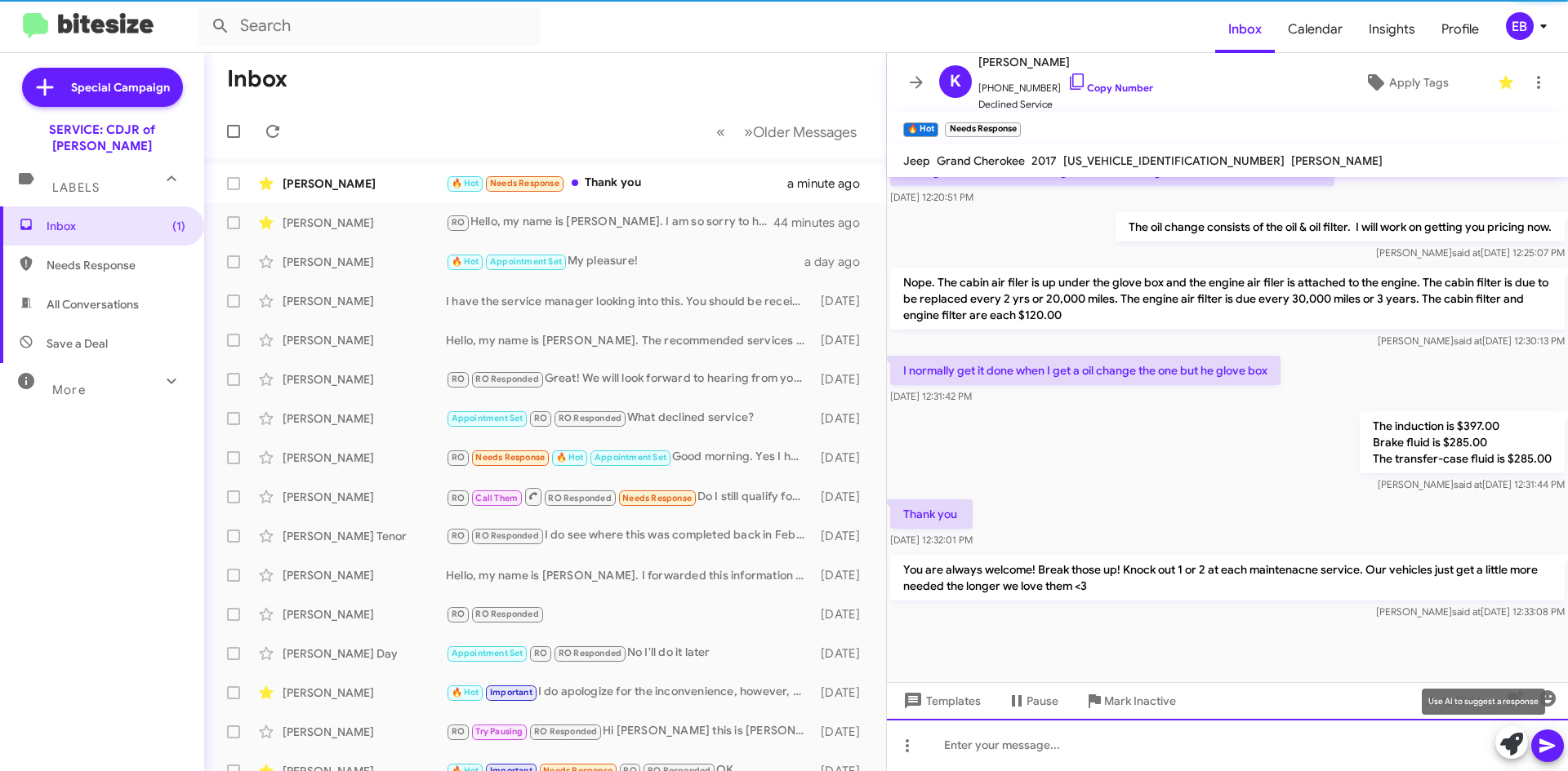
scroll to position [877, 0]
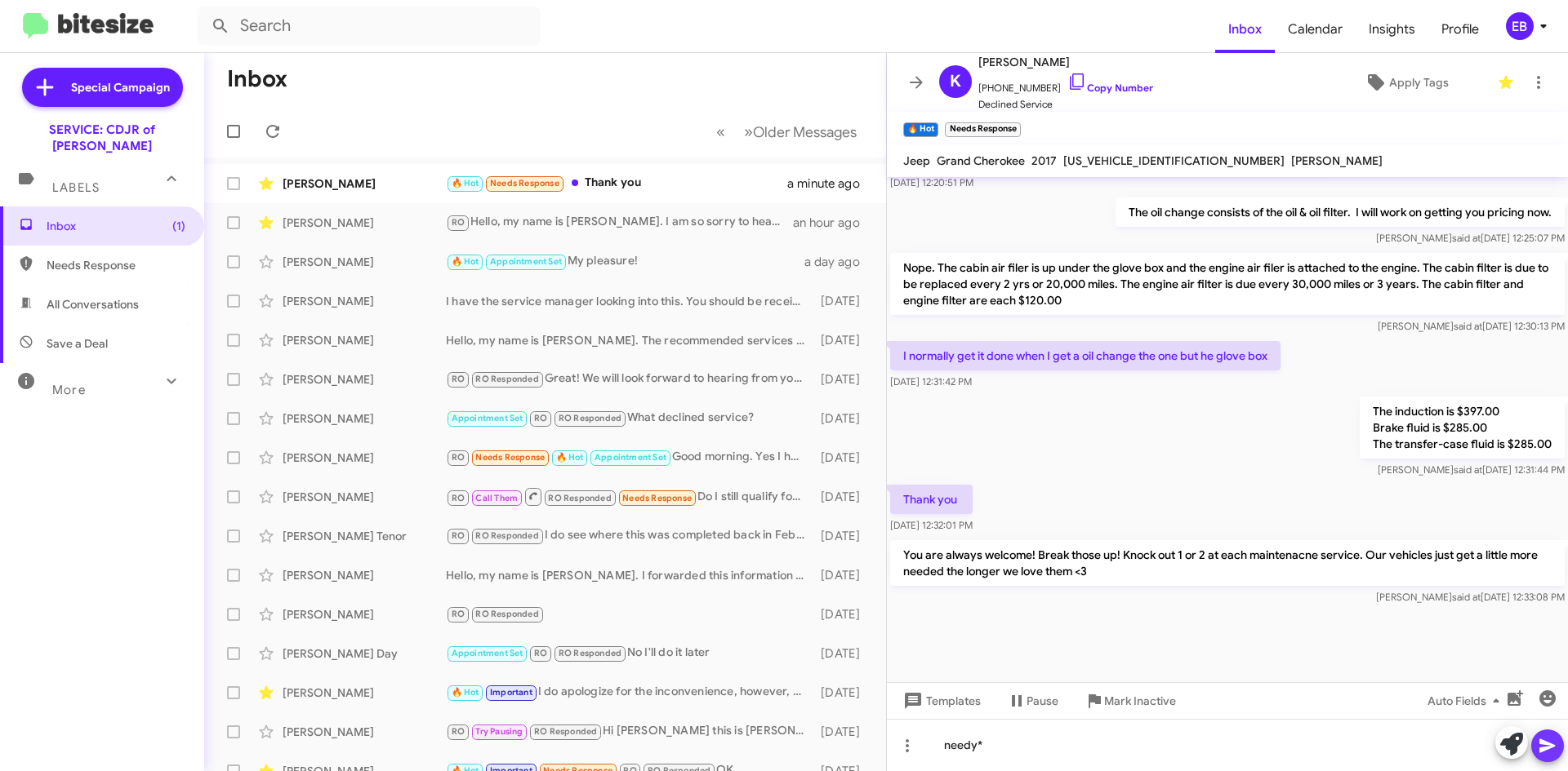
click at [1535, 749] on button at bounding box center [1547, 745] width 33 height 33
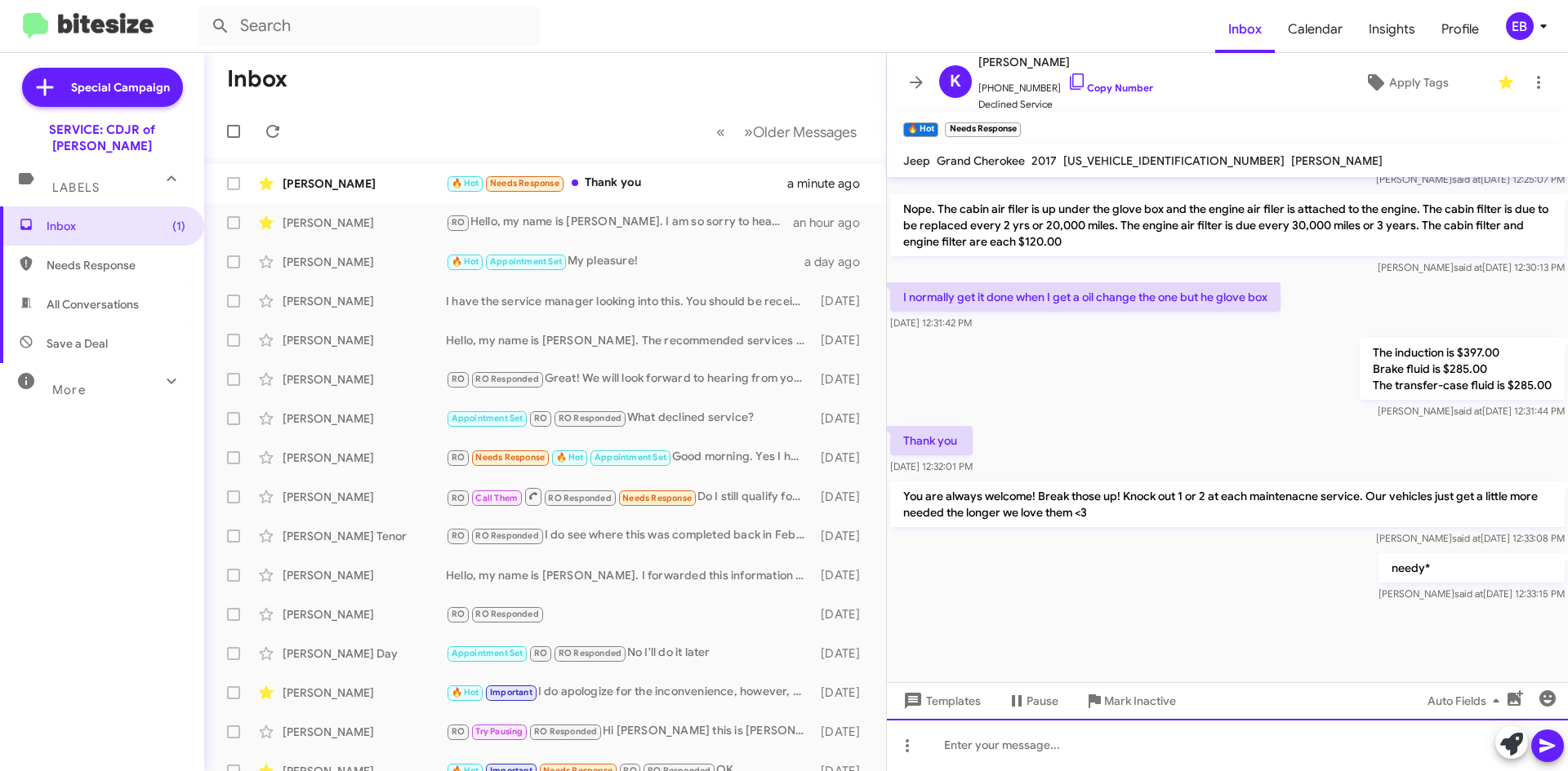
scroll to position [937, 0]
click at [1083, 759] on div at bounding box center [1227, 745] width 681 height 52
